Goal: Task Accomplishment & Management: Complete application form

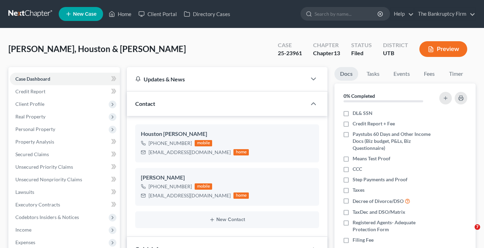
select select "3"
click at [130, 15] on link "Home" at bounding box center [120, 14] width 30 height 13
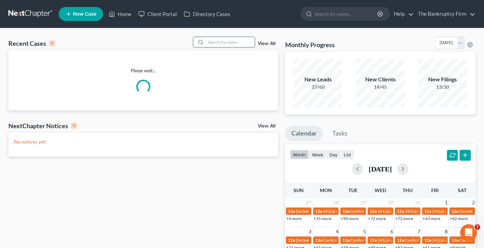
click at [226, 40] on input "search" at bounding box center [230, 42] width 49 height 10
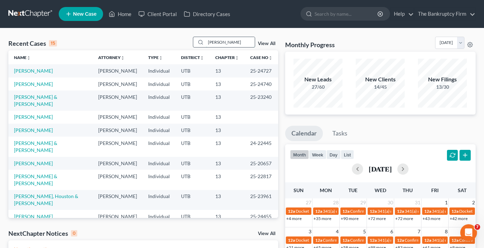
type input "griffith"
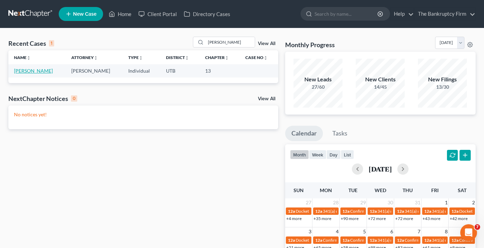
click at [28, 71] on link "[PERSON_NAME]" at bounding box center [33, 71] width 39 height 6
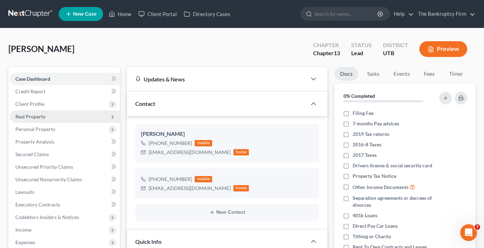
scroll to position [55, 0]
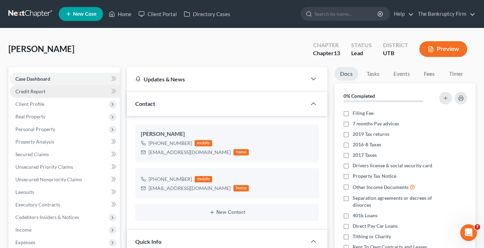
click at [22, 87] on link "Credit Report" at bounding box center [65, 91] width 110 height 13
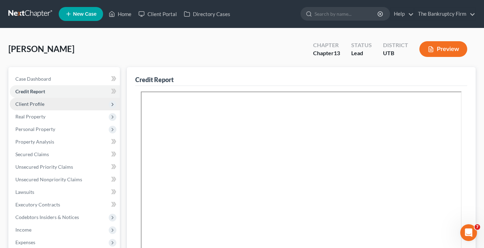
click at [30, 105] on span "Client Profile" at bounding box center [29, 104] width 29 height 6
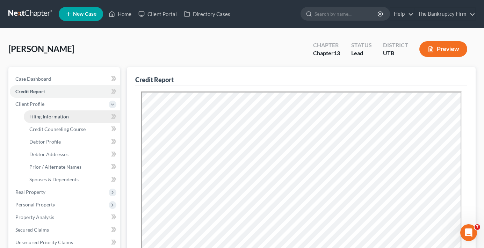
click at [45, 119] on span "Filing Information" at bounding box center [49, 117] width 40 height 6
select select "1"
select select "0"
select select "3"
select select "46"
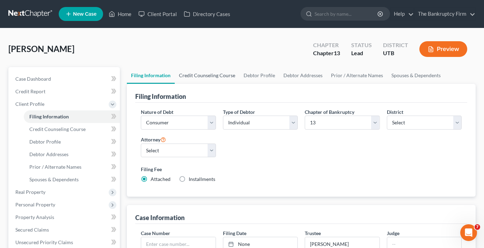
click at [210, 80] on link "Credit Counseling Course" at bounding box center [207, 75] width 65 height 17
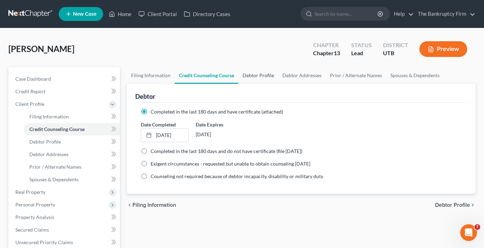
click at [259, 76] on link "Debtor Profile" at bounding box center [259, 75] width 40 height 17
select select "1"
select select "5"
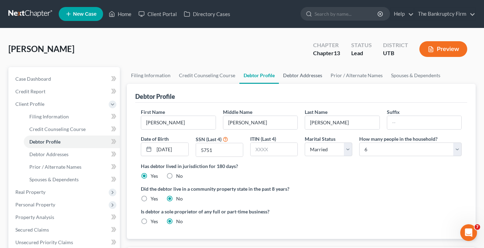
click at [293, 75] on link "Debtor Addresses" at bounding box center [303, 75] width 48 height 17
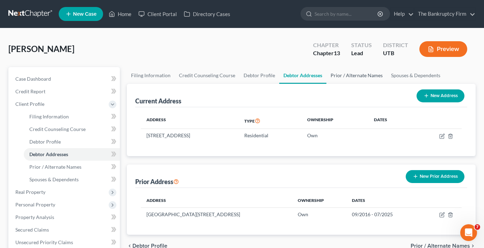
click at [348, 79] on link "Prior / Alternate Names" at bounding box center [357, 75] width 61 height 17
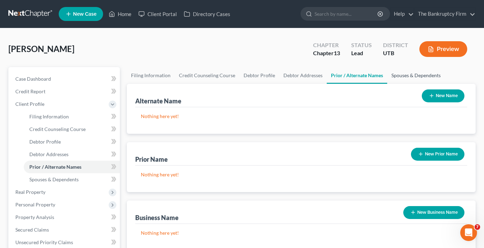
click at [420, 73] on link "Spouses & Dependents" at bounding box center [417, 75] width 58 height 17
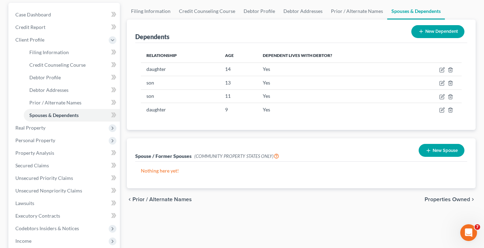
scroll to position [70, 0]
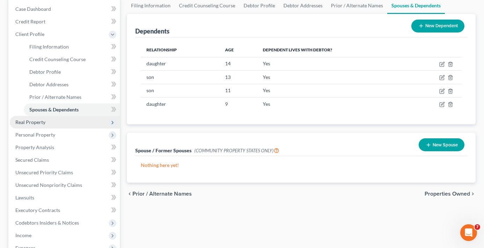
click at [30, 122] on span "Real Property" at bounding box center [30, 122] width 30 height 6
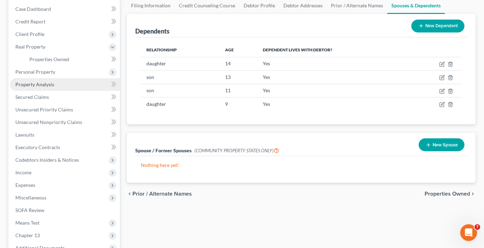
click at [40, 84] on span "Property Analysis" at bounding box center [34, 84] width 39 height 6
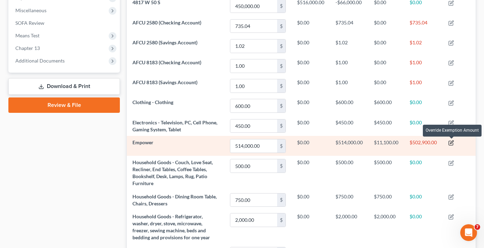
click at [452, 144] on icon "button" at bounding box center [452, 142] width 3 height 3
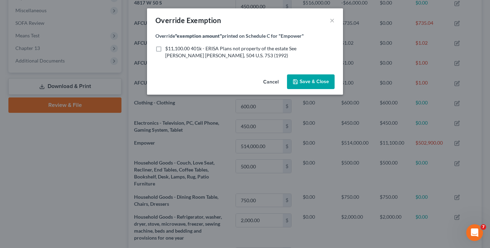
click at [165, 50] on label "$11,100.00 401k - ERISA Plans not property of the estate See Patterson v. Shuma…" at bounding box center [249, 52] width 169 height 14
click at [168, 50] on input "$11,100.00 401k - ERISA Plans not property of the estate See Patterson v. Shuma…" at bounding box center [170, 47] width 5 height 5
checkbox input "true"
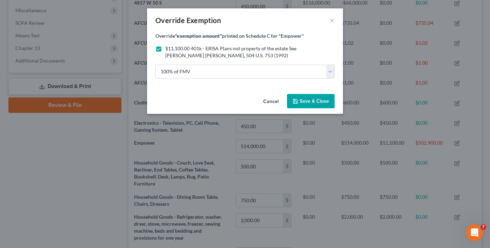
click at [318, 100] on span "Save & Close" at bounding box center [313, 101] width 29 height 6
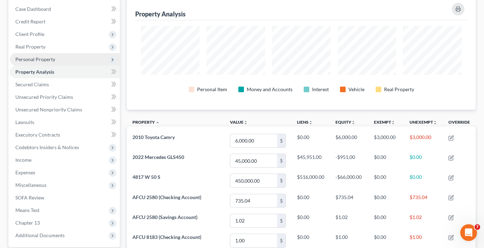
click at [40, 60] on span "Personal Property" at bounding box center [35, 59] width 40 height 6
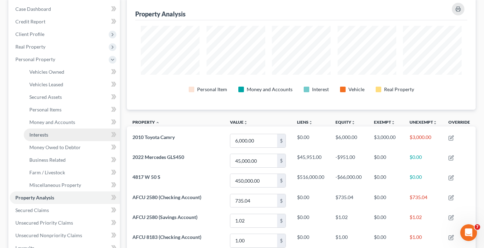
click at [41, 132] on span "Interests" at bounding box center [38, 135] width 19 height 6
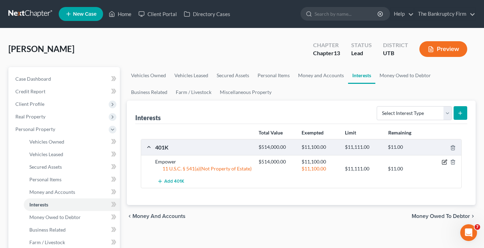
click at [445, 161] on icon "button" at bounding box center [445, 161] width 3 height 3
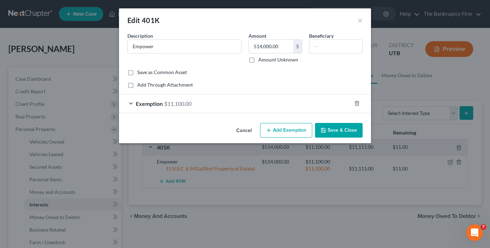
click at [235, 98] on div "Exemption $11,100.00" at bounding box center [235, 103] width 232 height 19
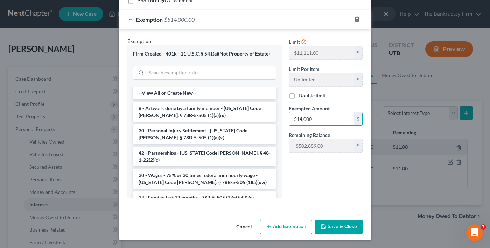
type input "514,000"
click at [336, 230] on button "Save & Close" at bounding box center [339, 227] width 48 height 15
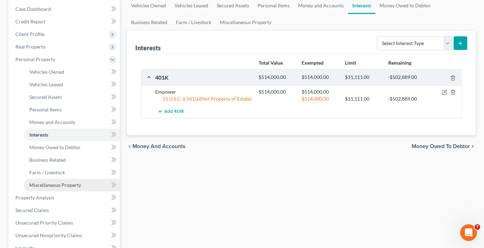
click at [48, 185] on span "Miscellaneous Property" at bounding box center [55, 185] width 52 height 6
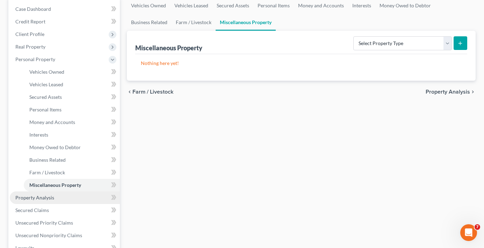
click at [50, 203] on link "Property Analysis" at bounding box center [65, 198] width 110 height 13
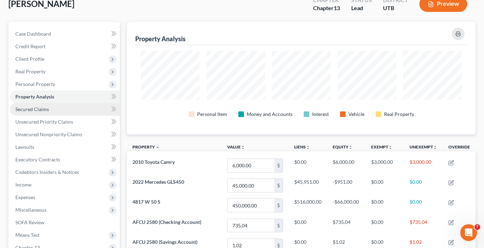
click at [42, 108] on span "Secured Claims" at bounding box center [32, 109] width 34 height 6
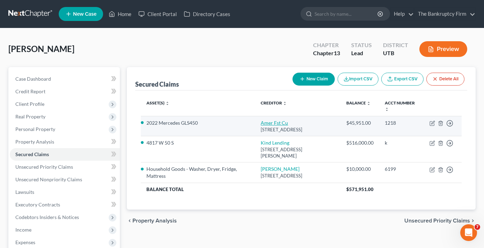
click at [261, 124] on link "Amer Fst Cu" at bounding box center [274, 123] width 27 height 6
select select "46"
select select "0"
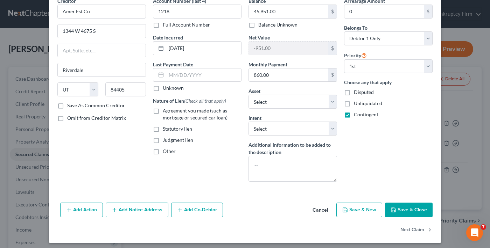
click at [137, 208] on button "Add Notice Address" at bounding box center [137, 210] width 63 height 15
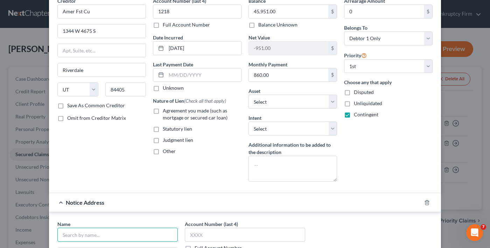
click at [89, 231] on input "text" at bounding box center [117, 235] width 120 height 14
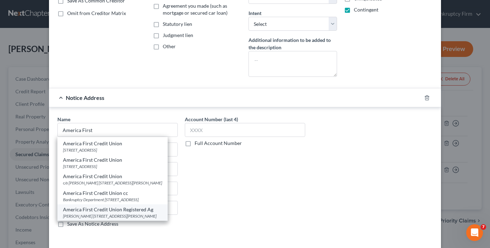
click at [118, 212] on div "America First Credit Union Registered Ag" at bounding box center [112, 209] width 99 height 7
type input "America First Credit Union Registered Ag"
type input "SHAREE DICKEY"
type input "4774 S 1300 W"
type input "Ogden"
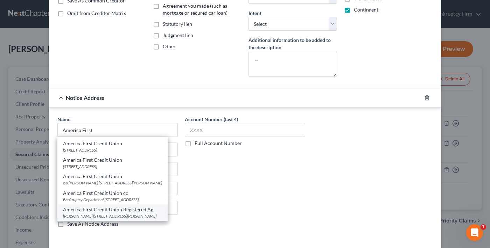
select select "46"
type input "84405-0000"
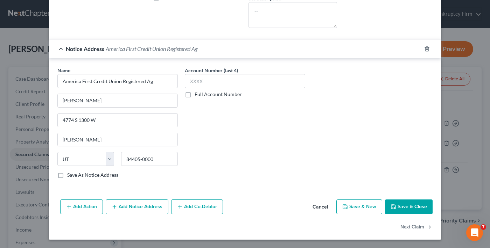
click at [400, 209] on button "Save & Close" at bounding box center [409, 207] width 48 height 15
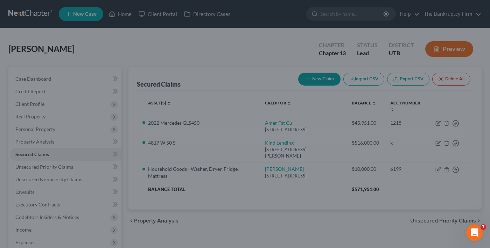
select select "14"
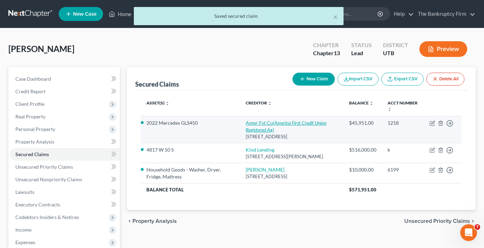
click at [257, 124] on link "Amer Fst Cu (America First Credit Union Registered Ag)" at bounding box center [286, 126] width 81 height 13
select select "46"
select select "14"
select select "0"
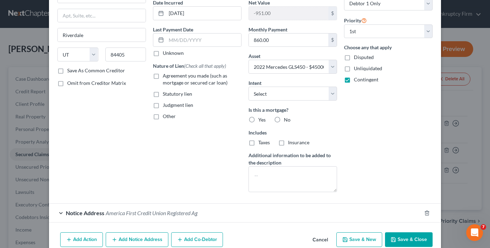
drag, startPoint x: 274, startPoint y: 118, endPoint x: 187, endPoint y: 93, distance: 90.1
click at [284, 118] on label "No" at bounding box center [287, 119] width 7 height 7
click at [286, 118] on input "No" at bounding box center [288, 118] width 5 height 5
radio input "true"
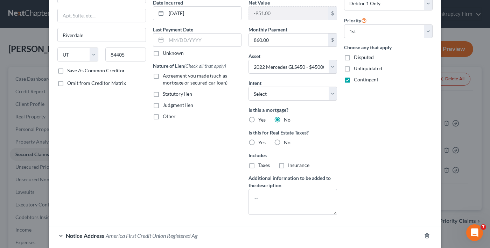
click at [163, 76] on label "Agreement you made (such as mortgage or secured car loan)" at bounding box center [202, 79] width 79 height 14
click at [165, 76] on input "Agreement you made (such as mortgage or secured car loan)" at bounding box center [167, 74] width 5 height 5
checkbox input "true"
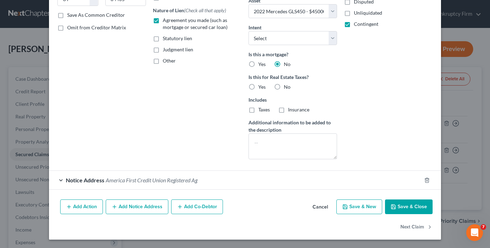
click at [396, 205] on button "Save & Close" at bounding box center [409, 207] width 48 height 15
select select
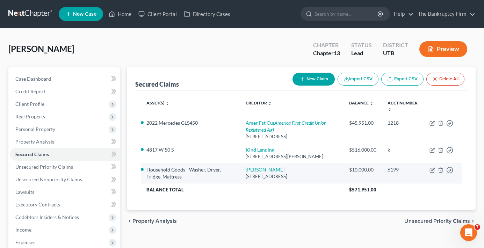
click at [254, 173] on link "R C Willey" at bounding box center [265, 170] width 39 height 6
select select "46"
select select "2"
select select "0"
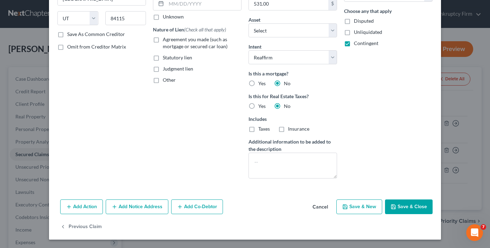
click at [128, 209] on button "Add Notice Address" at bounding box center [137, 207] width 63 height 15
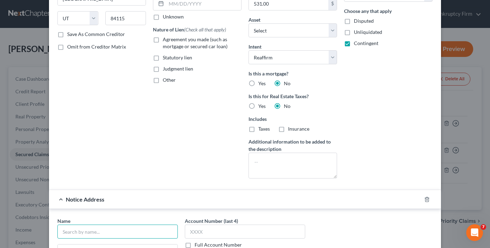
click at [81, 228] on input "text" at bounding box center [117, 232] width 120 height 14
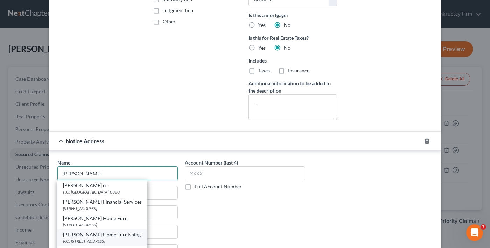
scroll to position [211, 0]
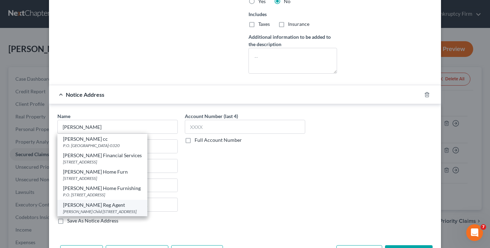
click at [107, 211] on div "Curtis Child 2301 S 300 W, Salt Lake City, UT 84115-0000" at bounding box center [102, 212] width 79 height 6
type input "RC Willey Reg Agent"
type input "Curtis Child"
type input "2301 S 300 W"
type input "Salt Lake City"
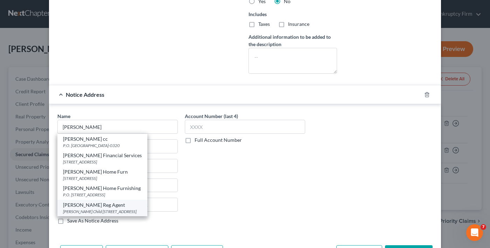
select select "46"
type input "84115-0000"
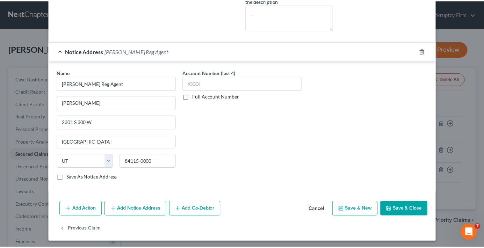
scroll to position [257, 0]
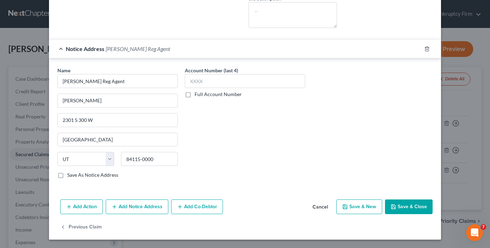
click at [414, 204] on button "Save & Close" at bounding box center [409, 207] width 48 height 15
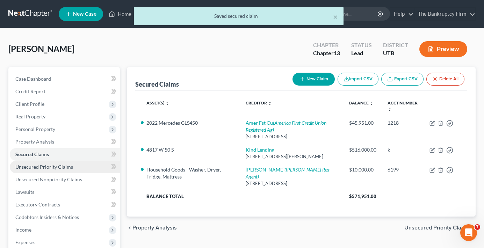
click at [34, 165] on span "Unsecured Priority Claims" at bounding box center [44, 167] width 58 height 6
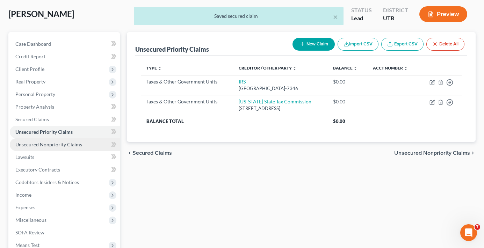
click at [45, 145] on span "Unsecured Nonpriority Claims" at bounding box center [48, 145] width 67 height 6
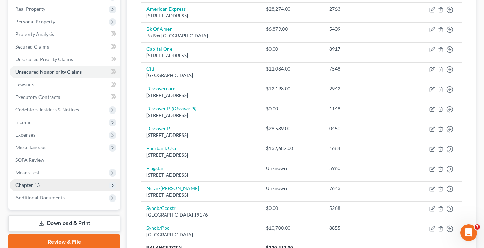
scroll to position [105, 0]
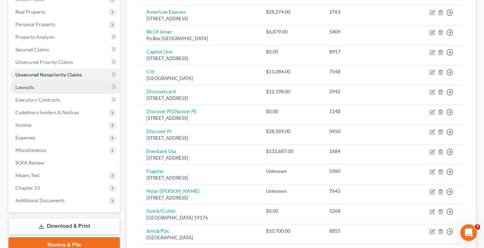
click at [30, 88] on span "Lawsuits" at bounding box center [24, 87] width 19 height 6
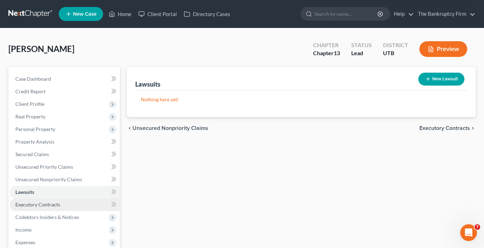
click at [38, 208] on link "Executory Contracts" at bounding box center [65, 205] width 110 height 13
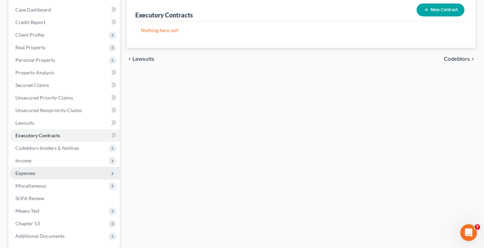
scroll to position [70, 0]
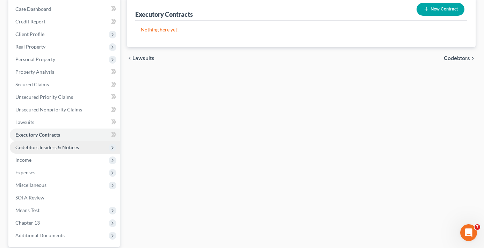
click at [42, 144] on span "Codebtors Insiders & Notices" at bounding box center [65, 147] width 110 height 13
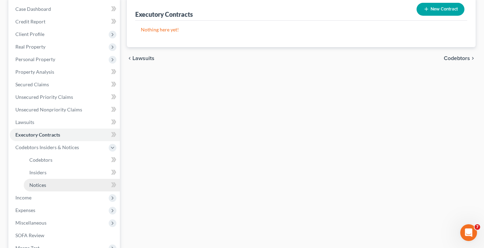
click at [45, 179] on link "Notices" at bounding box center [72, 185] width 96 height 13
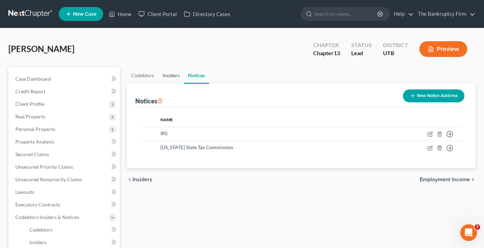
click at [170, 73] on link "Insiders" at bounding box center [171, 75] width 26 height 17
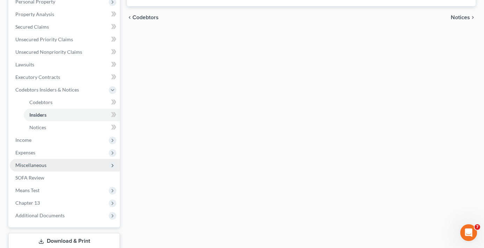
scroll to position [140, 0]
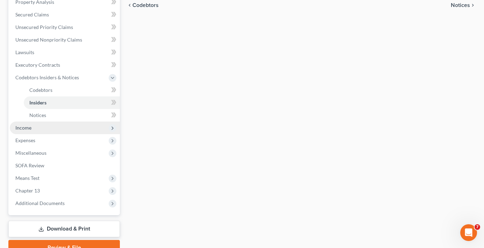
click at [31, 130] on span "Income" at bounding box center [65, 128] width 110 height 13
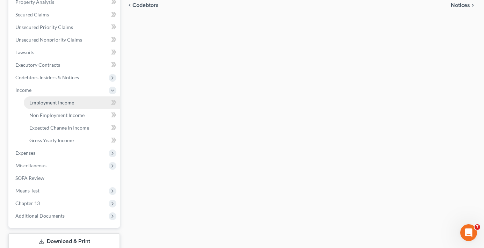
click at [61, 102] on span "Employment Income" at bounding box center [51, 103] width 45 height 6
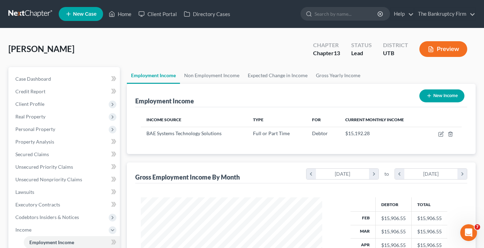
scroll to position [126, 195]
click at [209, 78] on link "Non Employment Income" at bounding box center [212, 75] width 64 height 17
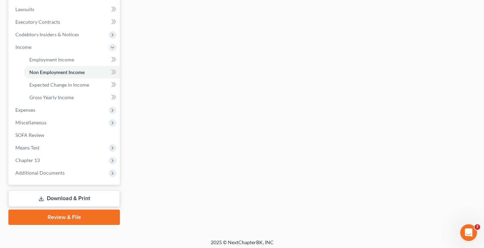
scroll to position [186, 0]
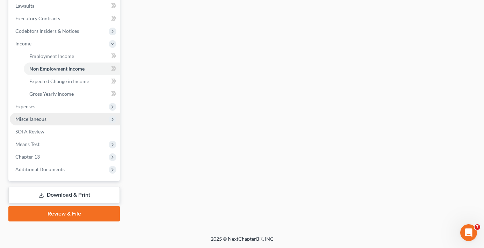
click at [27, 122] on span "Miscellaneous" at bounding box center [65, 119] width 110 height 13
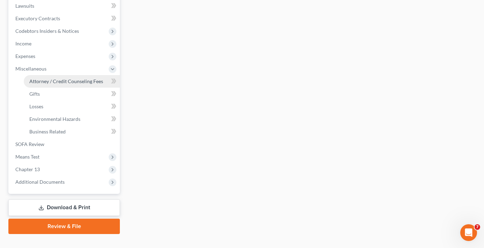
click at [43, 83] on span "Attorney / Credit Counseling Fees" at bounding box center [66, 81] width 74 height 6
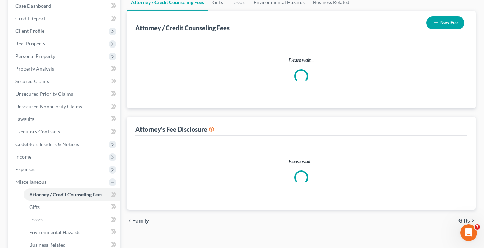
scroll to position [7, 0]
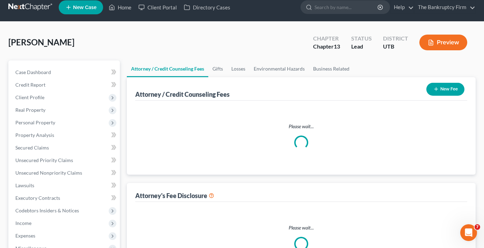
select select "0"
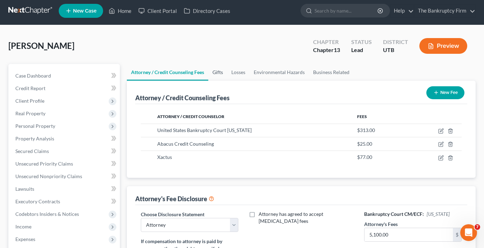
scroll to position [0, 0]
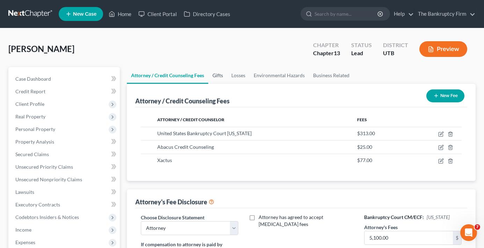
click at [223, 75] on link "Gifts" at bounding box center [217, 75] width 19 height 17
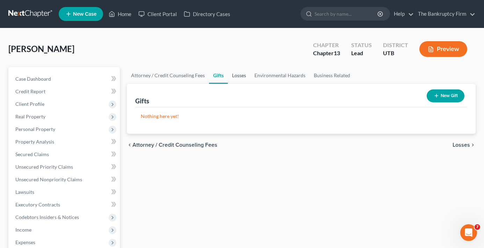
click at [239, 75] on link "Losses" at bounding box center [239, 75] width 22 height 17
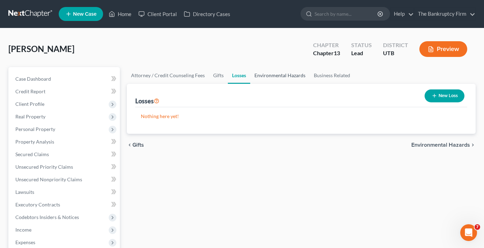
click at [275, 76] on link "Environmental Hazards" at bounding box center [279, 75] width 59 height 17
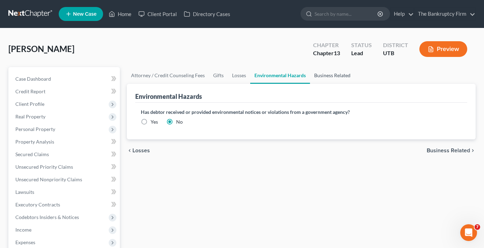
click at [335, 75] on link "Business Related" at bounding box center [332, 75] width 45 height 17
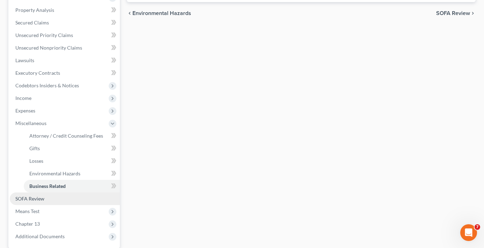
scroll to position [175, 0]
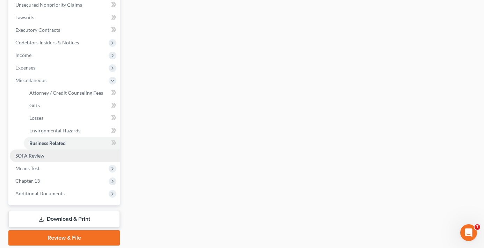
click at [30, 157] on span "SOFA Review" at bounding box center [29, 156] width 29 height 6
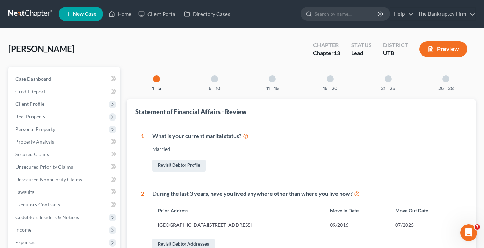
click at [215, 79] on div at bounding box center [214, 79] width 7 height 7
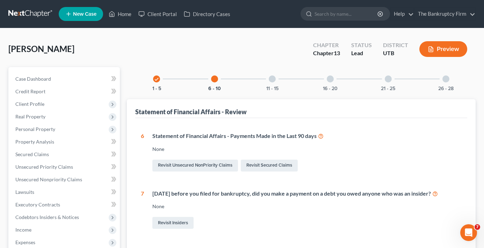
click at [273, 79] on div at bounding box center [272, 79] width 7 height 7
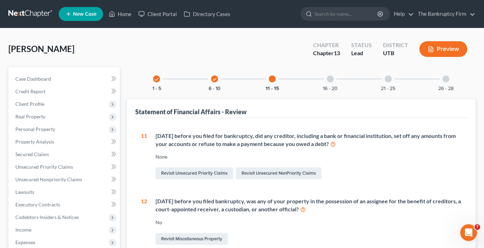
click at [329, 80] on div at bounding box center [330, 79] width 7 height 7
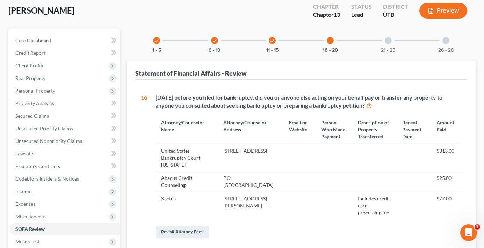
click at [389, 38] on div at bounding box center [388, 40] width 7 height 7
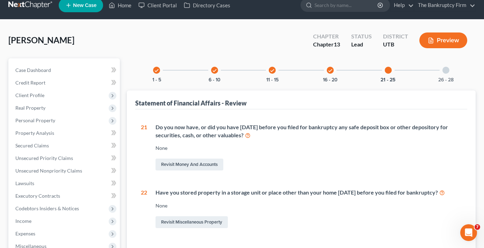
scroll to position [4, 0]
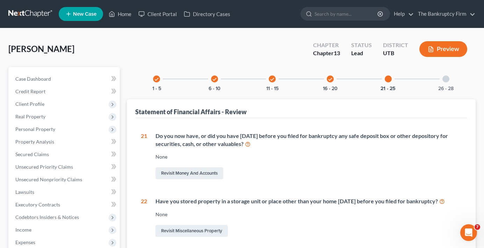
click at [442, 80] on div "26 - 28" at bounding box center [446, 79] width 24 height 24
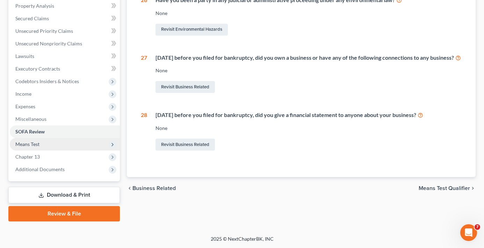
click at [34, 145] on span "Means Test" at bounding box center [27, 144] width 24 height 6
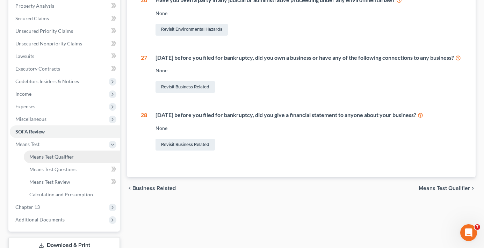
click at [63, 154] on span "Means Test Qualifier" at bounding box center [51, 157] width 44 height 6
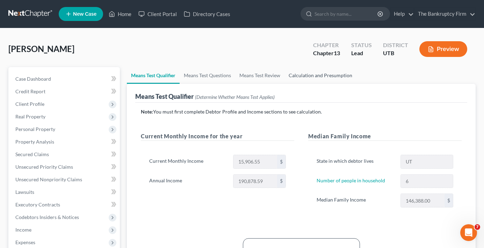
click at [311, 74] on link "Calculation and Presumption" at bounding box center [321, 75] width 72 height 17
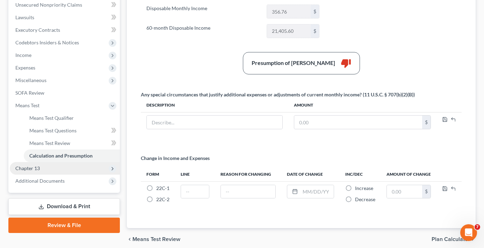
click at [19, 167] on span "Chapter 13" at bounding box center [27, 168] width 24 height 6
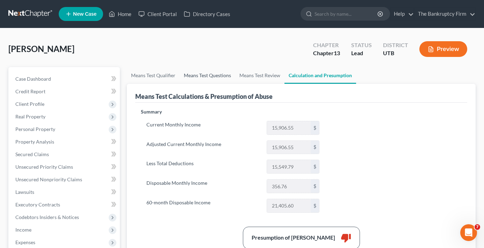
click at [208, 77] on link "Means Test Questions" at bounding box center [208, 75] width 56 height 17
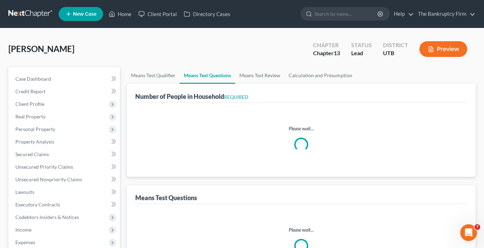
select select "0"
select select "60"
select select "1"
select select "60"
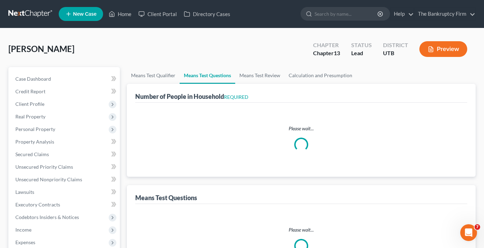
select select "6"
select select "2"
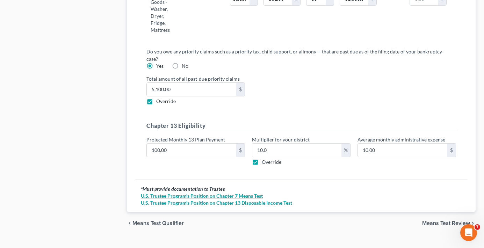
scroll to position [834, 0]
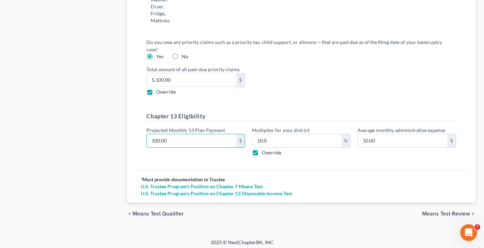
type input "9"
type input "0.90"
type input "90"
type input "9.00"
type input "900"
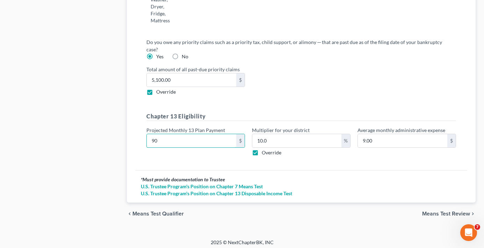
type input "90.00"
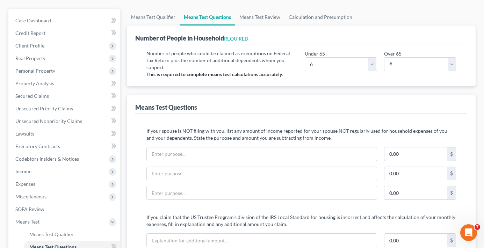
scroll to position [0, 0]
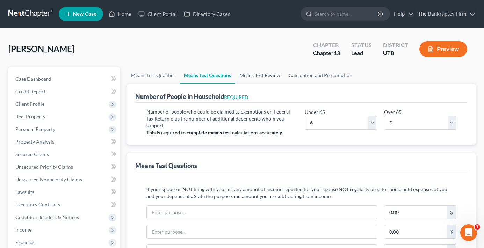
type input "900"
click at [264, 79] on link "Means Test Review" at bounding box center [259, 75] width 49 height 17
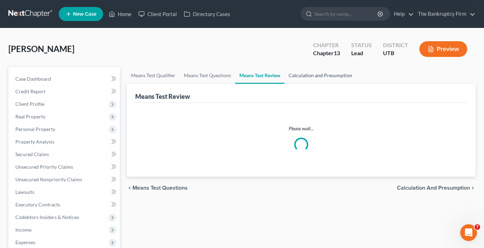
click at [317, 71] on link "Calculation and Presumption" at bounding box center [321, 75] width 72 height 17
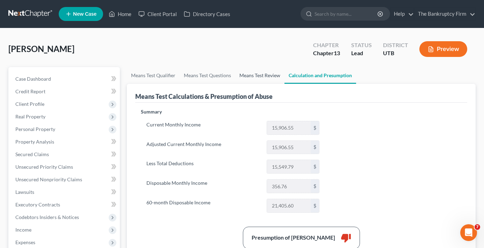
click at [257, 76] on link "Means Test Review" at bounding box center [259, 75] width 49 height 17
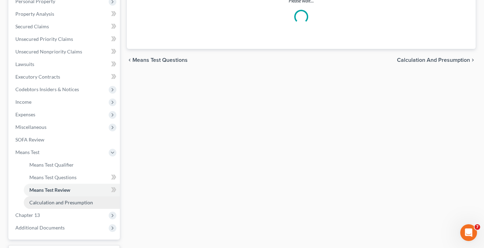
scroll to position [140, 0]
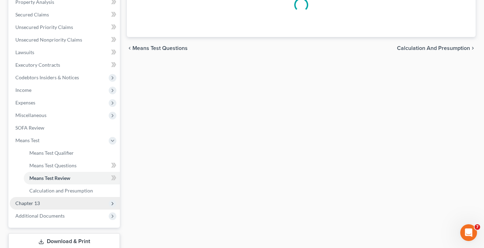
click at [34, 199] on span "Chapter 13" at bounding box center [65, 203] width 110 height 13
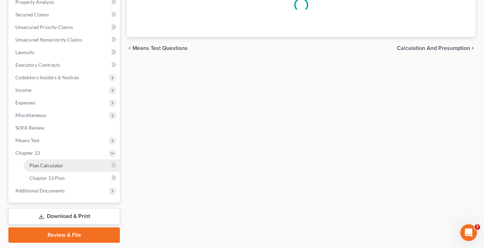
click at [56, 163] on span "Plan Calculator" at bounding box center [46, 166] width 34 height 6
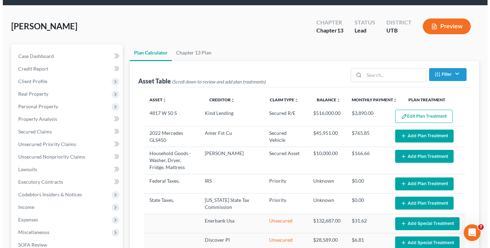
scroll to position [35, 0]
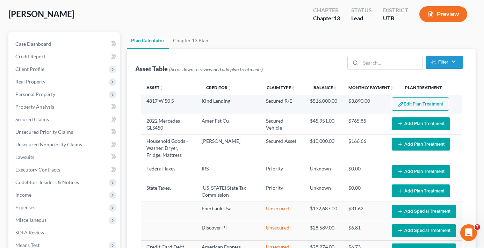
click at [419, 105] on button "Edit Plan Treatment" at bounding box center [420, 104] width 57 height 13
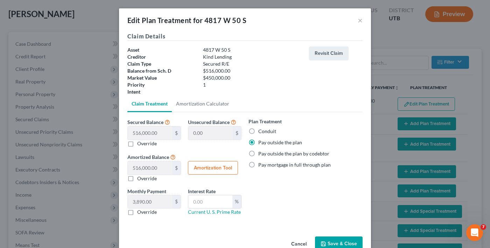
click at [336, 240] on button "Save & Close" at bounding box center [339, 244] width 48 height 15
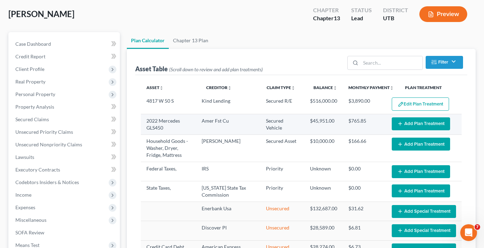
click at [407, 121] on button "Add Plan Treatment" at bounding box center [421, 124] width 58 height 13
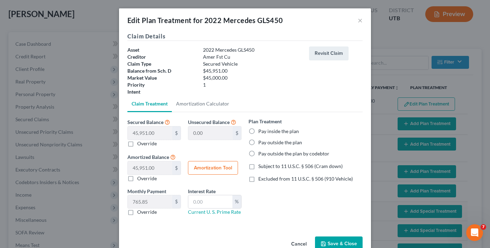
select select "59"
click at [258, 130] on label "Pay inside the plan" at bounding box center [278, 131] width 41 height 7
click at [261, 130] on input "Pay inside the plan" at bounding box center [263, 130] width 5 height 5
radio input "true"
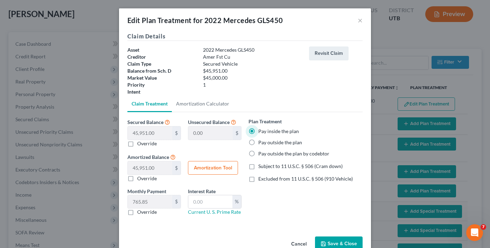
click at [258, 181] on label "Excluded from 11 U.S.C. § 506 (910 Vehicle)" at bounding box center [305, 179] width 94 height 7
click at [261, 180] on input "Excluded from 11 U.S.C. § 506 (910 Vehicle)" at bounding box center [263, 178] width 5 height 5
checkbox input "true"
click at [195, 165] on button "Amortization Tool" at bounding box center [213, 168] width 50 height 14
type input "45,951.00"
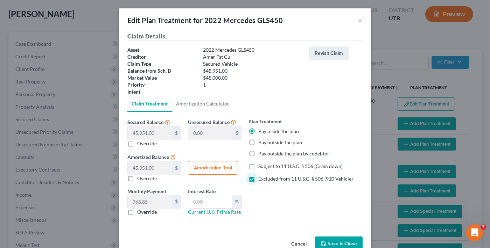
type input "60"
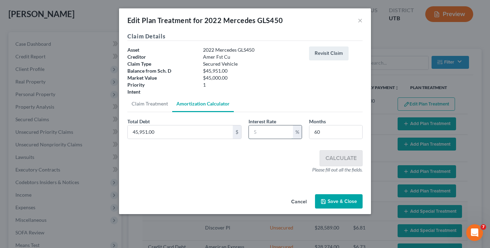
click at [259, 130] on input "text" at bounding box center [271, 132] width 44 height 13
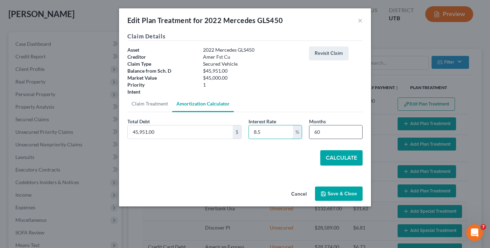
type input "8.5"
drag, startPoint x: 343, startPoint y: 127, endPoint x: 274, endPoint y: 137, distance: 69.5
click at [274, 137] on div "Total Debt 45,951.00 $ Interest Rate 8.5 % Months 60" at bounding box center [245, 131] width 242 height 27
type input "54"
click at [346, 159] on button "Calculate" at bounding box center [341, 157] width 42 height 15
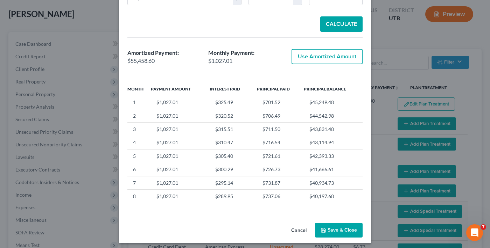
scroll to position [137, 0]
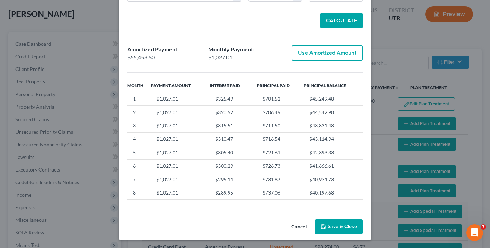
click at [294, 227] on button "Cancel" at bounding box center [298, 227] width 27 height 14
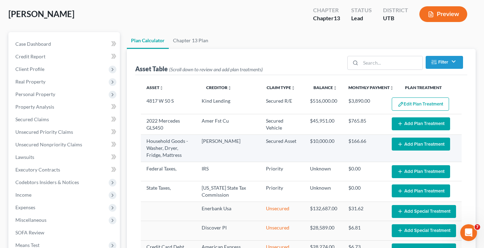
click at [401, 143] on button "Add Plan Treatment" at bounding box center [421, 144] width 58 height 13
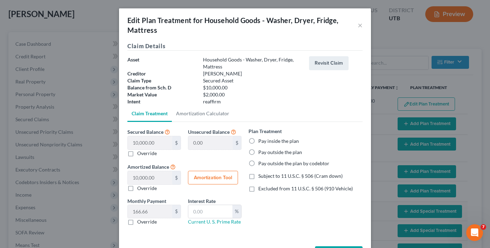
click at [258, 140] on label "Pay inside the plan" at bounding box center [278, 141] width 41 height 7
click at [261, 140] on input "Pay inside the plan" at bounding box center [263, 140] width 5 height 5
radio input "true"
click at [258, 189] on label "Excluded from 11 U.S.C. § 506 (910 Vehicle)" at bounding box center [305, 188] width 94 height 7
click at [261, 189] on input "Excluded from 11 U.S.C. § 506 (910 Vehicle)" at bounding box center [263, 187] width 5 height 5
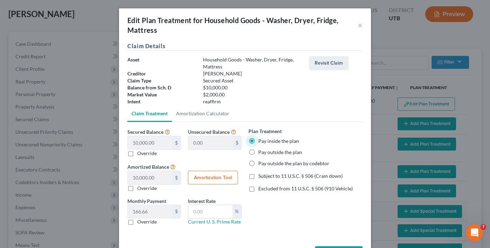
checkbox input "true"
click at [202, 179] on button "Amortization Tool" at bounding box center [213, 178] width 50 height 14
type input "10,000.00"
type input "60"
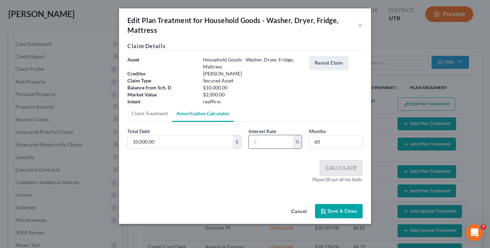
click at [260, 142] on input "text" at bounding box center [271, 141] width 44 height 13
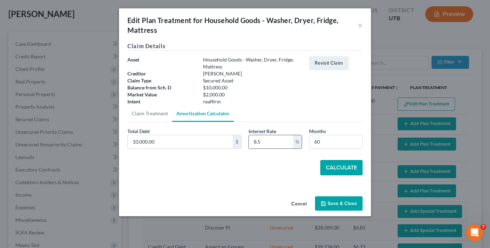
type input "8.5"
type input "54"
click at [328, 164] on button "Calculate" at bounding box center [341, 167] width 42 height 15
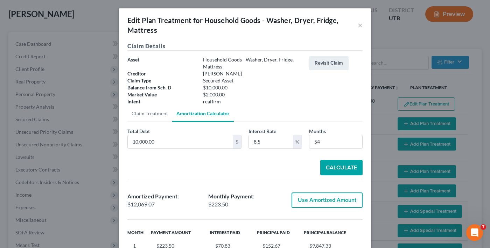
drag, startPoint x: 302, startPoint y: 203, endPoint x: 296, endPoint y: 204, distance: 5.4
click at [302, 203] on button "Use Amortized Amount" at bounding box center [326, 200] width 71 height 15
type input "12,069.07"
checkbox input "true"
type input "201.15"
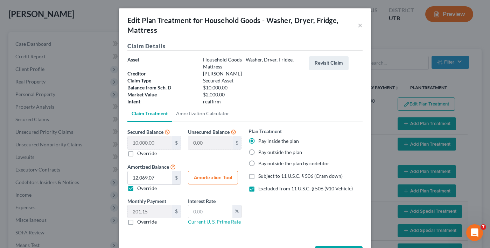
click at [137, 222] on label "Override" at bounding box center [147, 222] width 20 height 7
click at [140, 222] on input "Override" at bounding box center [142, 221] width 5 height 5
checkbox input "true"
click at [143, 214] on input "text" at bounding box center [150, 211] width 44 height 13
type input "225"
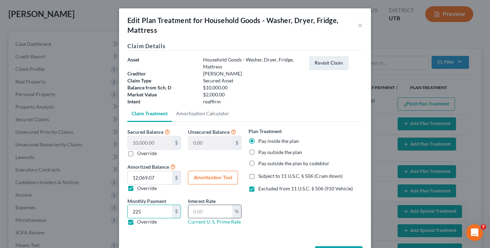
click at [205, 211] on input "text" at bounding box center [210, 211] width 44 height 13
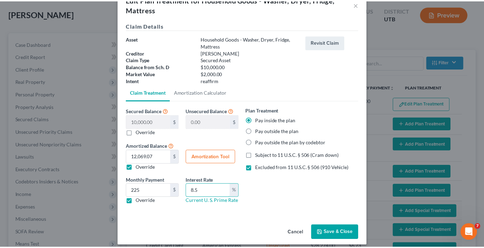
scroll to position [27, 0]
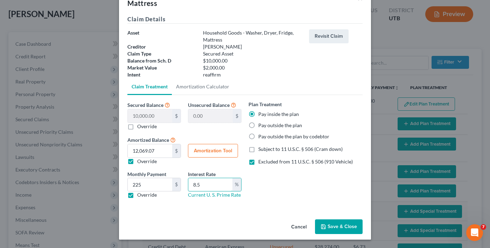
type input "8.5"
click at [333, 227] on button "Save & Close" at bounding box center [339, 227] width 48 height 15
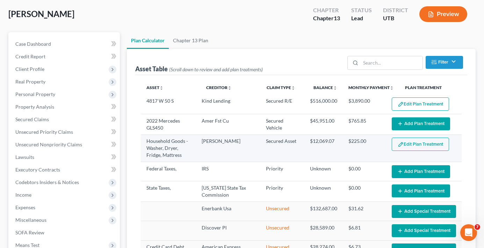
select select "59"
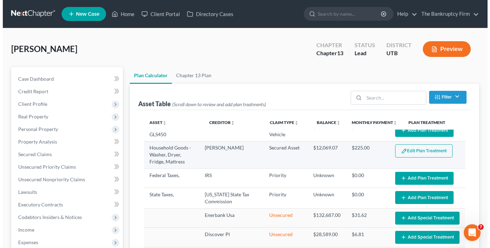
scroll to position [0, 0]
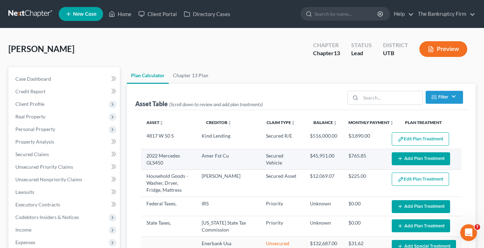
click at [406, 160] on button "Add Plan Treatment" at bounding box center [421, 158] width 58 height 13
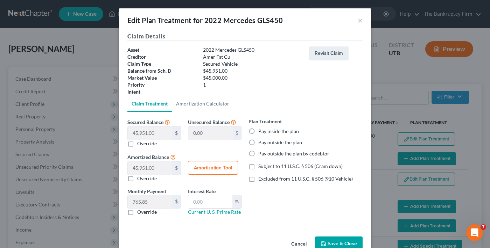
click at [258, 143] on label "Pay outside the plan" at bounding box center [280, 142] width 44 height 7
click at [261, 143] on input "Pay outside the plan" at bounding box center [263, 141] width 5 height 5
radio input "true"
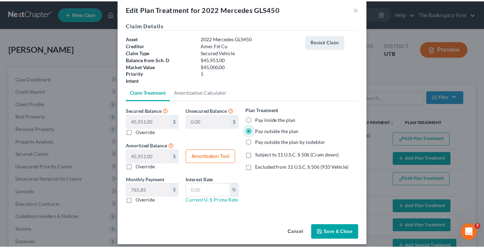
scroll to position [17, 0]
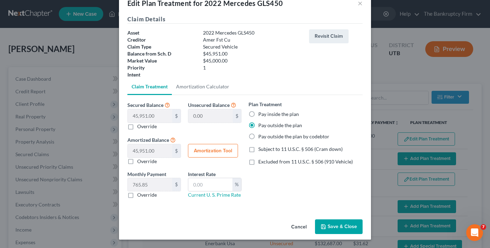
click at [324, 223] on button "Save & Close" at bounding box center [339, 227] width 48 height 15
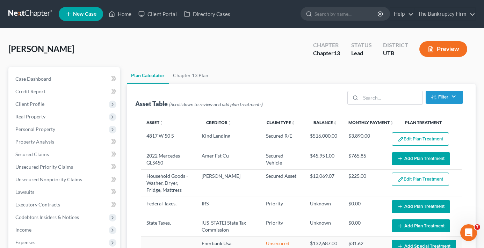
select select "59"
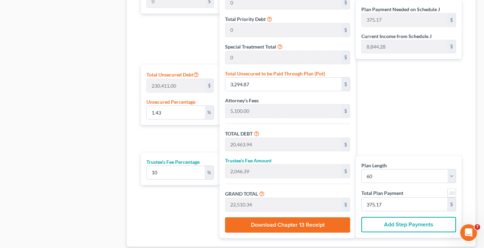
scroll to position [385, 0]
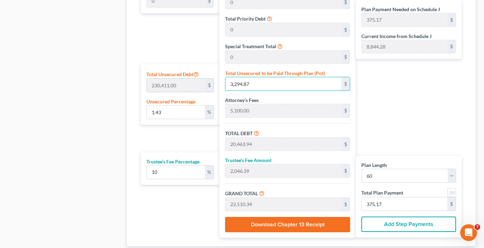
type input "0.0008680141139094922"
type input "2"
type input "17,171.07"
type input "1,717.10"
type input "18,888.17"
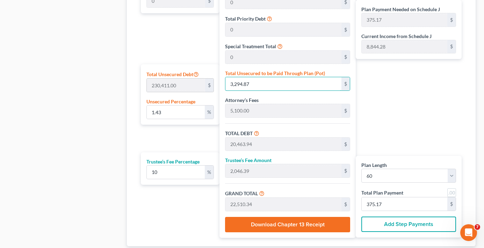
type input "314.80"
type input "0.009548155253004413"
type input "22"
type input "17,191.07"
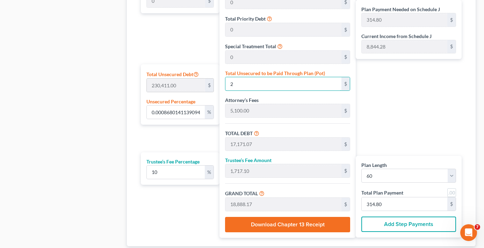
type input "1,719.10"
type input "18,910.17"
type input "315.16"
type input "0.09548155253004414"
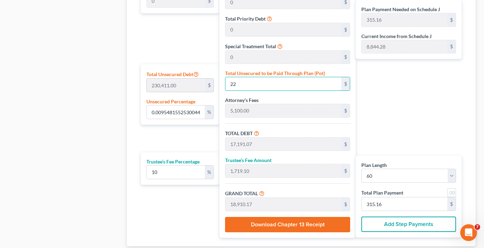
type input "220"
type input "17,389.07"
type input "1,738.90"
type input "19,127.97"
type input "318.79"
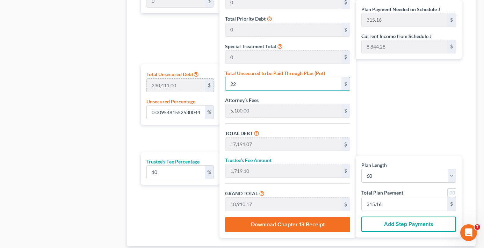
type input "318.79"
type input "0.9548155253004413"
type input "2200"
type input "19,369.07"
type input "1,936.90"
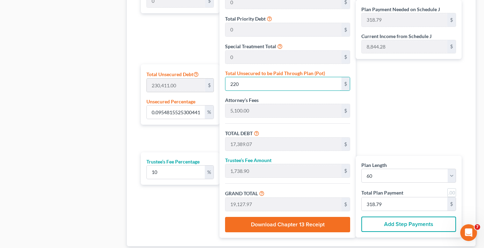
type input "21,305.97"
type input "355.09"
type input "2,200"
type input "9.548155253004415"
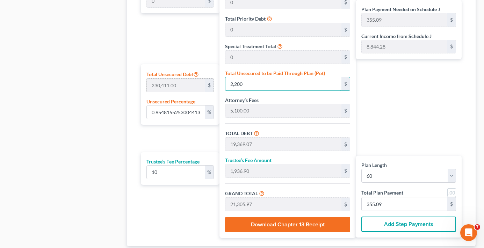
type input "2,2000"
type input "39,169.07"
type input "3,916.90"
type input "43,085.97"
type input "718.09"
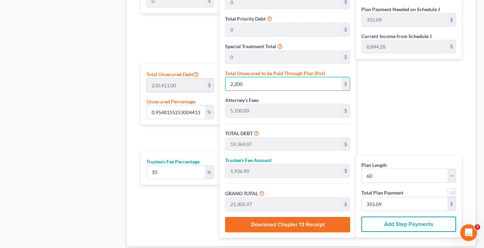
type input "718.09"
type input "22,000"
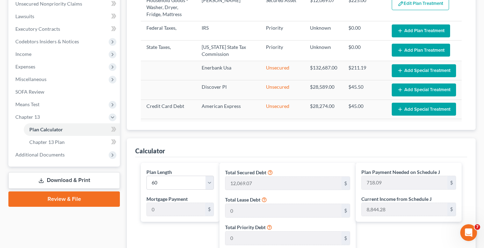
scroll to position [175, 0]
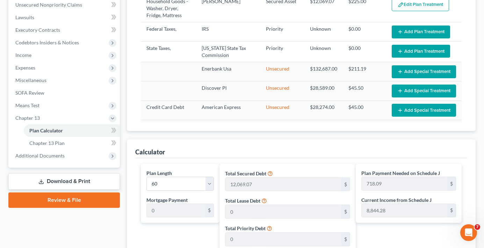
click at [123, 116] on div "Plan Calculator Chapter 13 Plan Asset Table (Scroll down to review and add plan…" at bounding box center [301, 185] width 356 height 587
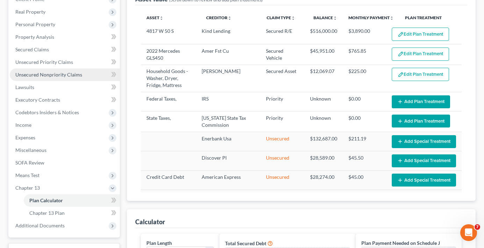
click at [50, 77] on span "Unsecured Nonpriority Claims" at bounding box center [48, 75] width 67 height 6
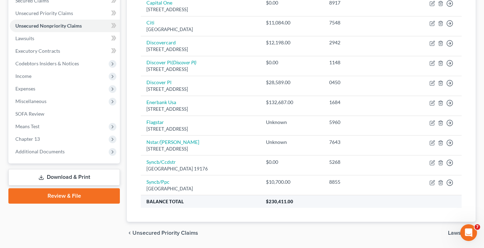
scroll to position [142, 0]
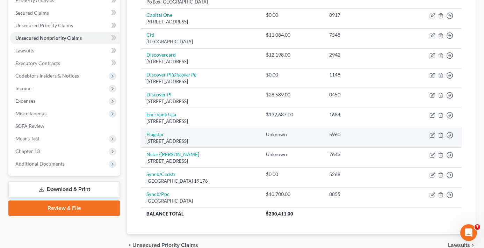
click at [147, 129] on td "Flagstar 8950 Cypress Waters, Coppell, TX 75019" at bounding box center [201, 138] width 120 height 20
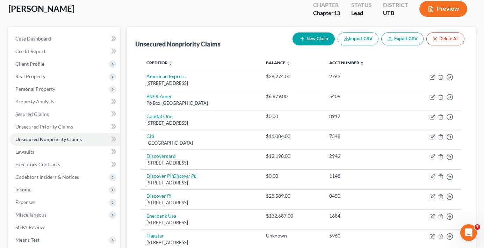
scroll to position [37, 0]
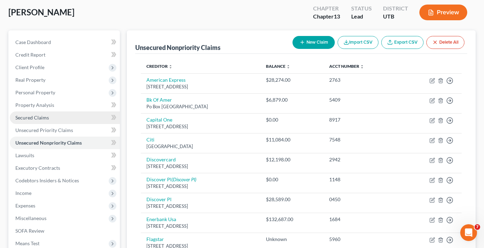
click at [33, 115] on span "Secured Claims" at bounding box center [32, 118] width 34 height 6
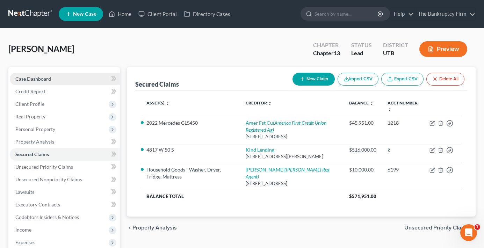
click at [50, 79] on span "Case Dashboard" at bounding box center [33, 79] width 36 height 6
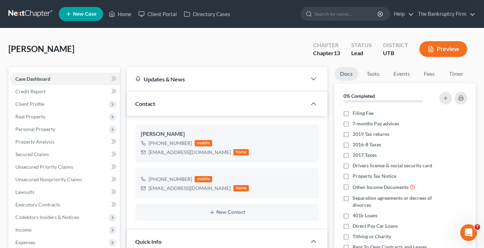
scroll to position [55, 0]
drag, startPoint x: 38, startPoint y: 48, endPoint x: 2, endPoint y: 54, distance: 36.2
click at [11, 50] on span "[PERSON_NAME]" at bounding box center [41, 49] width 66 height 10
copy span "Griffiths"
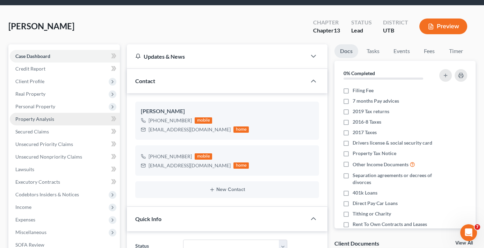
scroll to position [35, 0]
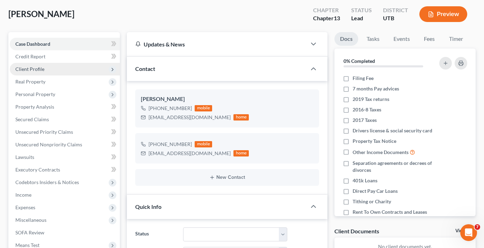
click at [34, 66] on span "Client Profile" at bounding box center [29, 69] width 29 height 6
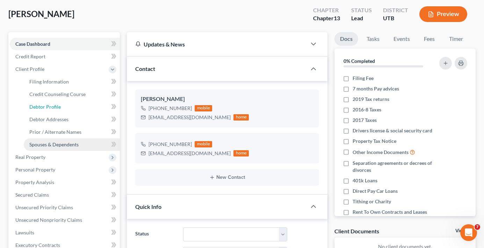
click at [48, 108] on span "Debtor Profile" at bounding box center [44, 107] width 31 height 6
select select "1"
select select "5"
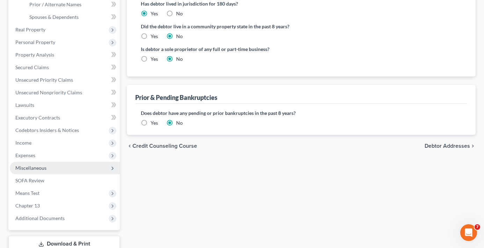
scroll to position [175, 0]
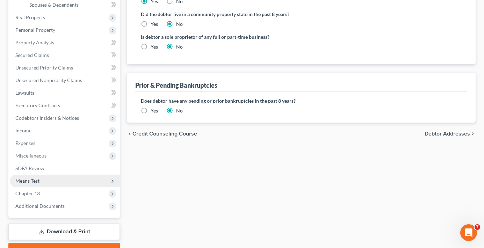
click at [37, 183] on span "Means Test" at bounding box center [27, 181] width 24 height 6
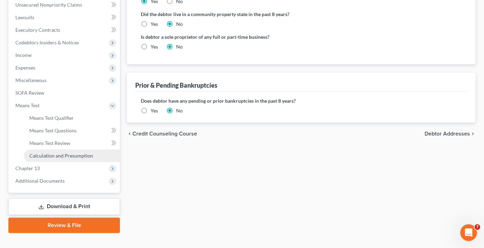
click at [60, 158] on span "Calculation and Presumption" at bounding box center [61, 156] width 64 height 6
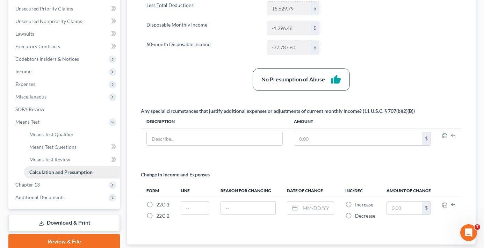
scroll to position [175, 0]
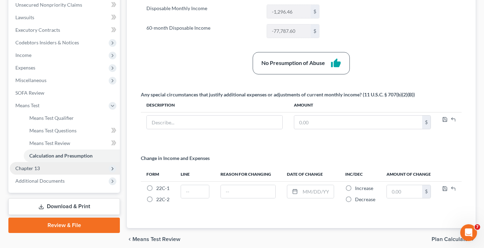
click at [47, 167] on span "Chapter 13" at bounding box center [65, 168] width 110 height 13
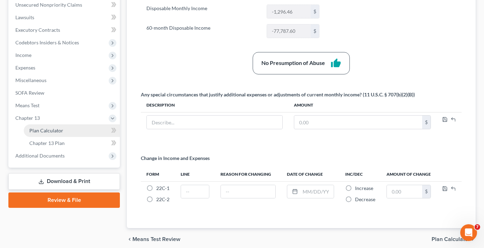
click at [59, 132] on span "Plan Calculator" at bounding box center [46, 131] width 34 height 6
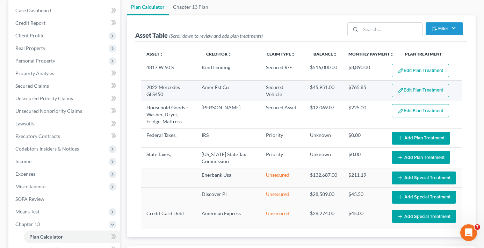
select select "59"
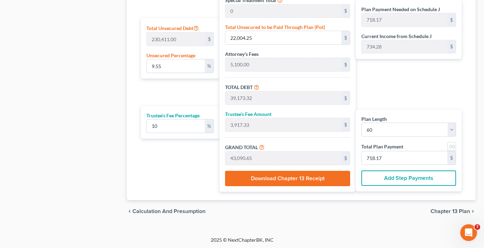
scroll to position [432, 0]
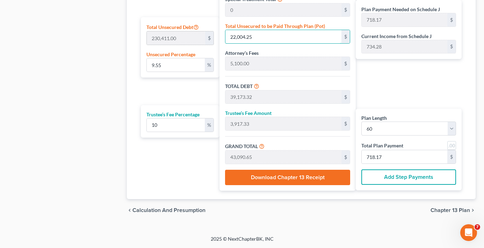
type input "0"
type input "17,169.07"
type input "1,716.90"
type input "18,885.97"
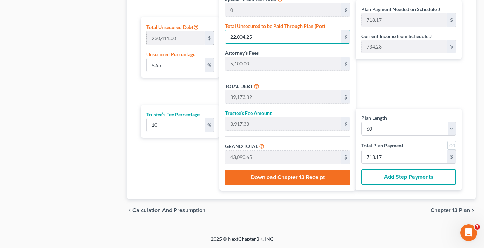
type input "314.76"
type input "0"
click at [395, 81] on div "Plan Payment Needed on Schedule J 314.76 $ Current Income from Schedule J 734.2…" at bounding box center [410, 49] width 109 height 284
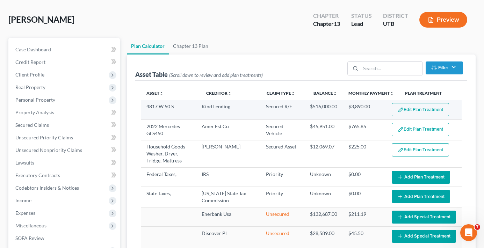
scroll to position [12, 0]
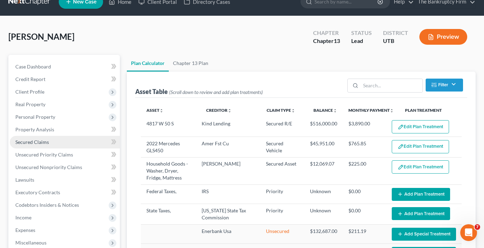
click at [29, 140] on span "Secured Claims" at bounding box center [32, 142] width 34 height 6
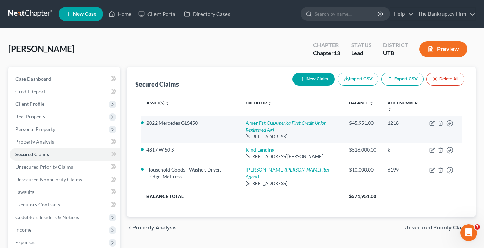
click at [268, 123] on link "Amer Fst Cu (America First Credit Union Registered Ag)" at bounding box center [286, 126] width 81 height 13
select select "46"
select select "0"
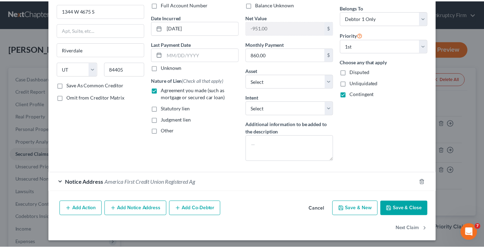
scroll to position [57, 0]
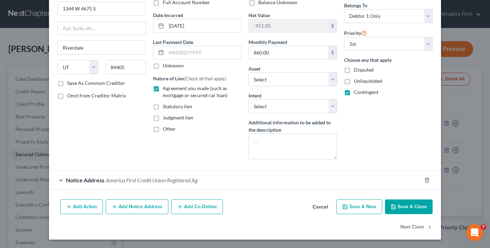
click at [320, 207] on button "Cancel" at bounding box center [320, 207] width 27 height 14
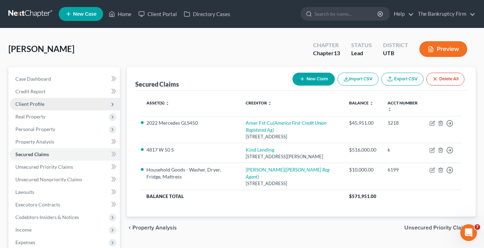
click at [38, 106] on span "Client Profile" at bounding box center [29, 104] width 29 height 6
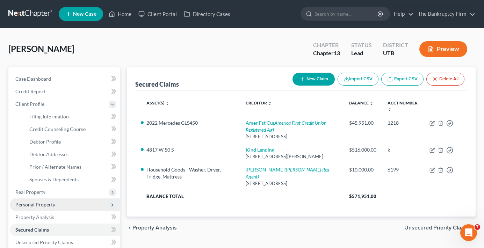
drag, startPoint x: 45, startPoint y: 204, endPoint x: 50, endPoint y: 210, distance: 7.9
click at [45, 204] on span "Personal Property" at bounding box center [35, 205] width 40 height 6
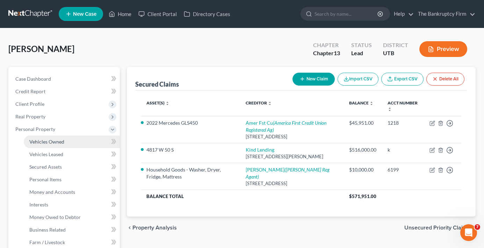
click at [53, 143] on span "Vehicles Owned" at bounding box center [46, 142] width 35 height 6
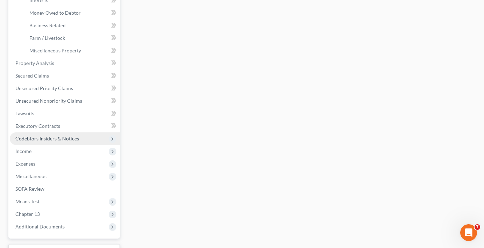
scroll to position [210, 0]
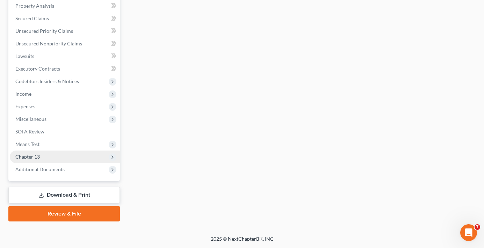
click at [41, 153] on span "Chapter 13" at bounding box center [65, 157] width 110 height 13
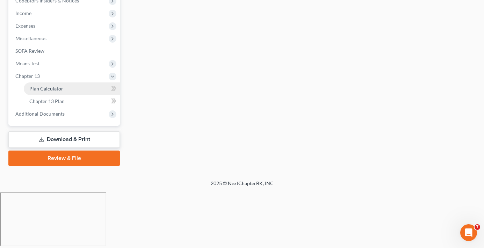
scroll to position [136, 0]
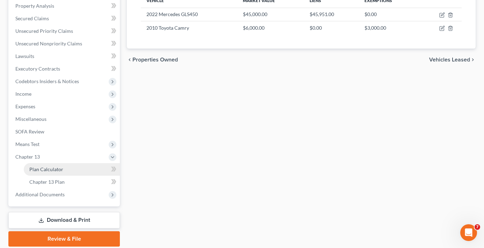
click at [58, 170] on span "Plan Calculator" at bounding box center [46, 169] width 34 height 6
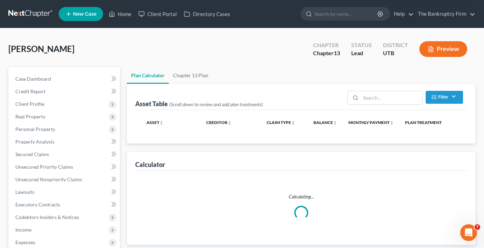
select select "59"
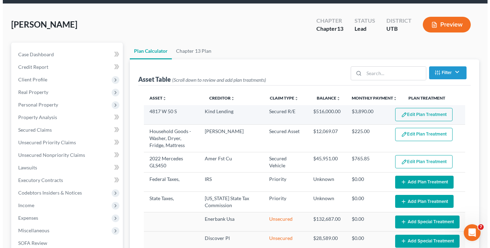
scroll to position [70, 0]
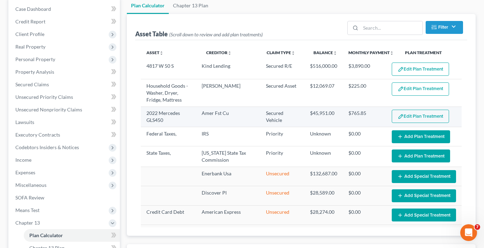
click at [398, 115] on img "button" at bounding box center [401, 117] width 6 height 6
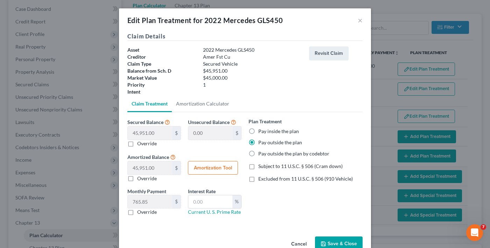
click at [322, 24] on div "Edit Plan Treatment for 2022 Mercedes GLS450 ×" at bounding box center [245, 20] width 252 height 24
drag, startPoint x: 235, startPoint y: 51, endPoint x: 257, endPoint y: 50, distance: 21.7
click at [257, 50] on div "2022 Mercedes GLS450" at bounding box center [252, 50] width 106 height 7
copy div "GLS450"
click at [324, 21] on div "Edit Plan Treatment for 2022 Mercedes GLS450 ×" at bounding box center [245, 20] width 252 height 24
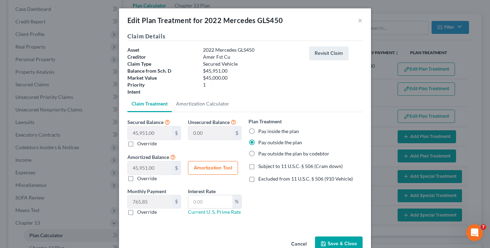
click at [258, 169] on label "Subject to 11 U.S.C. § 506 (Cram down)" at bounding box center [300, 166] width 84 height 7
click at [261, 168] on input "Subject to 11 U.S.C. § 506 (Cram down)" at bounding box center [263, 165] width 5 height 5
checkbox input "true"
click at [258, 129] on label "Pay inside the plan" at bounding box center [278, 131] width 41 height 7
click at [261, 129] on input "Pay inside the plan" at bounding box center [263, 130] width 5 height 5
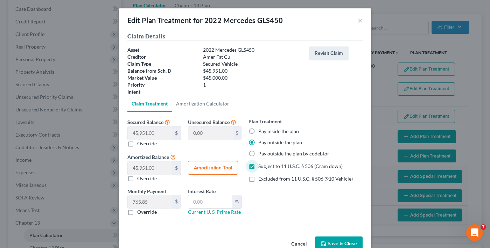
radio input "true"
click at [137, 144] on label "Override" at bounding box center [147, 143] width 20 height 7
click at [140, 144] on input "Override" at bounding box center [142, 142] width 5 height 5
checkbox input "true"
type input "45,951.00"
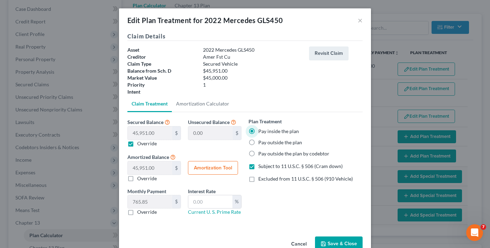
type input "0.00"
type input "0"
type input "4"
type input "45,947.00"
type input "4.00"
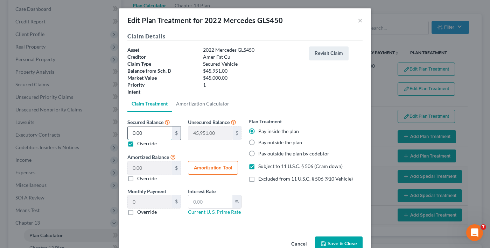
type input "0.06"
type input "45"
type input "45,906.00"
type input "45.00"
type input "0.75"
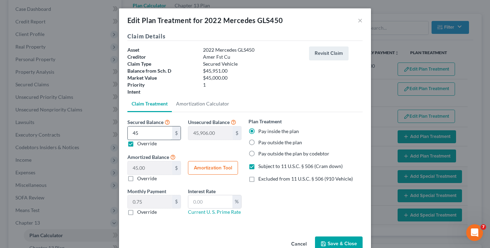
type input "450"
type input "45,501.00"
type input "450.00"
type input "7.50"
type input "4500"
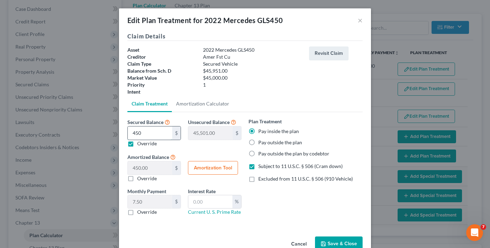
type input "41,451.00"
type input "4,500.00"
type input "75.00"
type input "4,5000"
type input "951.00"
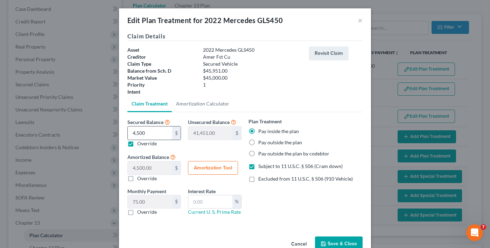
type input "45,000.00"
type input "750.00"
type input "45,000"
click at [205, 165] on button "Amortization Tool" at bounding box center [213, 168] width 50 height 14
type input "45,000.00"
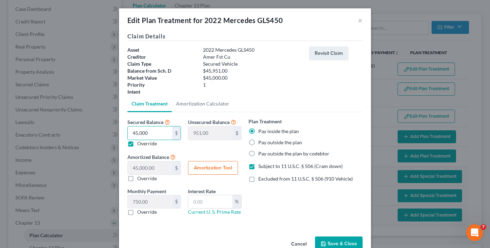
type input "60"
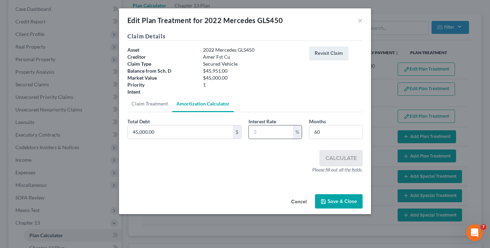
click at [281, 131] on input "text" at bounding box center [271, 132] width 44 height 13
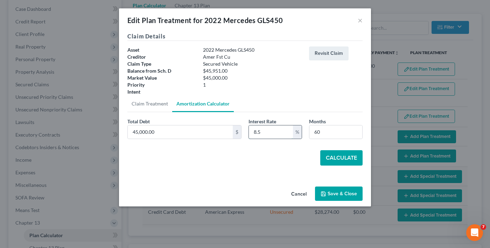
type input "8.5"
type input "54"
click at [332, 156] on button "Calculate" at bounding box center [341, 157] width 42 height 15
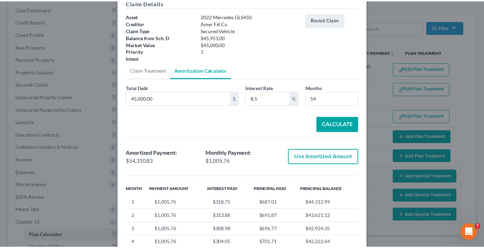
scroll to position [137, 0]
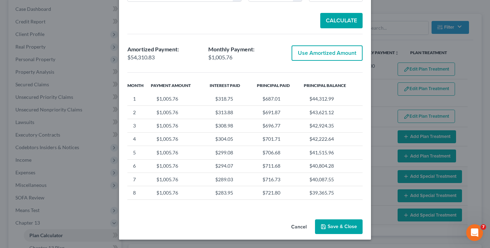
click at [302, 224] on button "Cancel" at bounding box center [298, 227] width 27 height 14
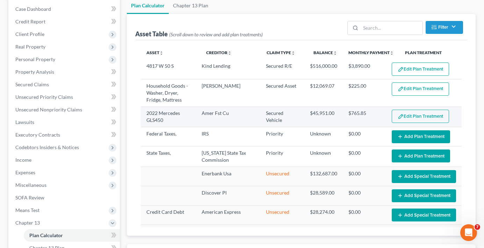
click at [410, 112] on button "Edit Plan Treatment" at bounding box center [420, 116] width 57 height 13
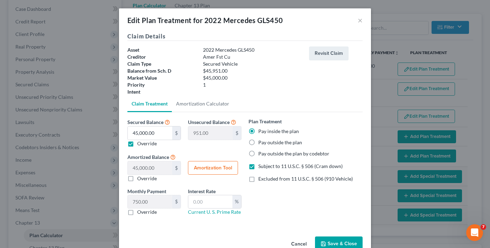
drag, startPoint x: 246, startPoint y: 142, endPoint x: 252, endPoint y: 145, distance: 6.4
click at [258, 143] on label "Pay outside the plan" at bounding box center [280, 142] width 44 height 7
click at [261, 143] on input "Pay outside the plan" at bounding box center [263, 141] width 5 height 5
radio input "true"
click at [258, 167] on label "Subject to 11 U.S.C. § 506 (Cram down)" at bounding box center [300, 166] width 84 height 7
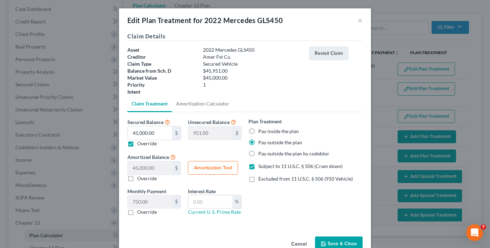
click at [261, 167] on input "Subject to 11 U.S.C. § 506 (Cram down)" at bounding box center [263, 165] width 5 height 5
checkbox input "false"
click at [334, 243] on button "Save & Close" at bounding box center [339, 244] width 48 height 15
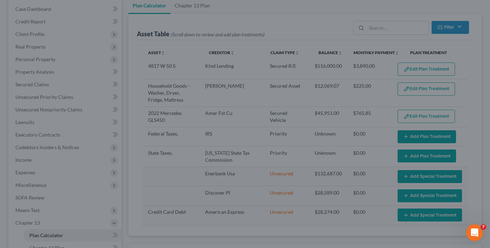
select select "59"
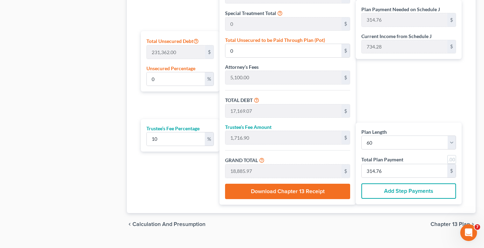
scroll to position [420, 0]
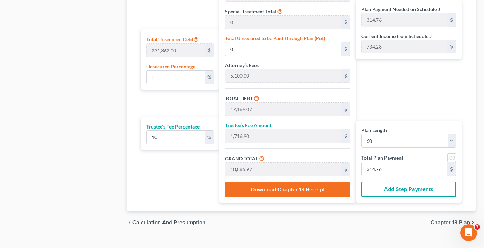
click at [391, 191] on button "Add Step Payments" at bounding box center [409, 189] width 95 height 15
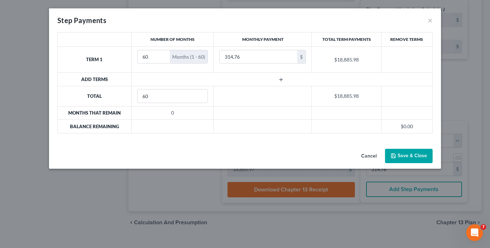
click at [406, 157] on button "Save & Close" at bounding box center [409, 156] width 48 height 15
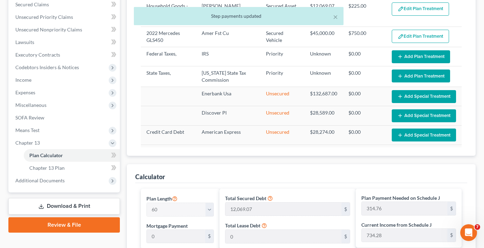
scroll to position [140, 0]
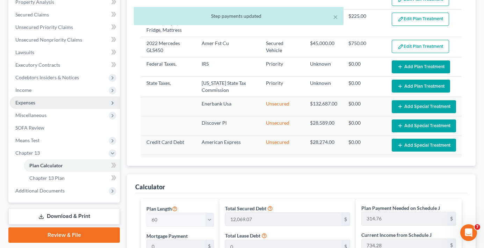
click at [26, 102] on span "Expenses" at bounding box center [25, 103] width 20 height 6
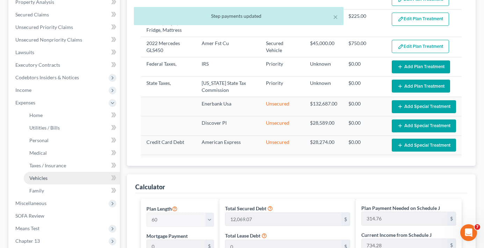
click at [37, 181] on span "Vehicles" at bounding box center [38, 178] width 18 height 6
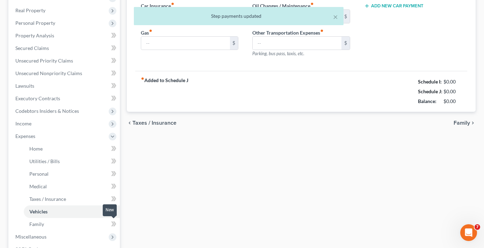
type input "130.00"
type input "500.00"
type input "100.00"
type input "0.00"
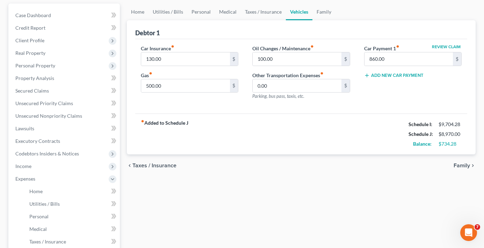
scroll to position [224, 0]
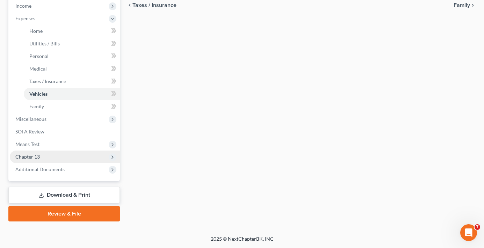
click at [25, 152] on span "Chapter 13" at bounding box center [65, 157] width 110 height 13
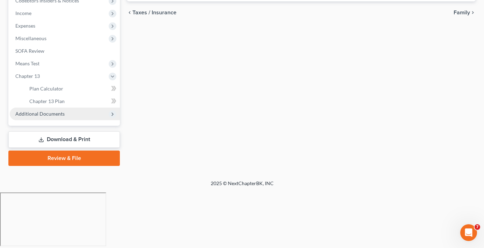
scroll to position [161, 0]
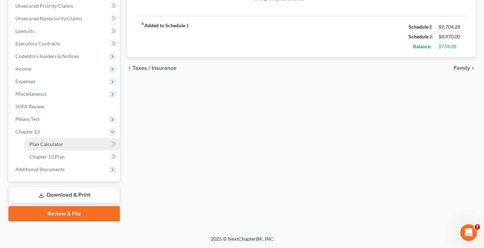
click at [58, 146] on span "Plan Calculator" at bounding box center [46, 144] width 34 height 6
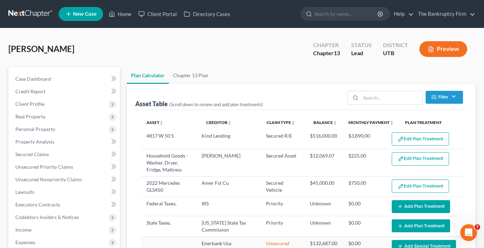
select select "59"
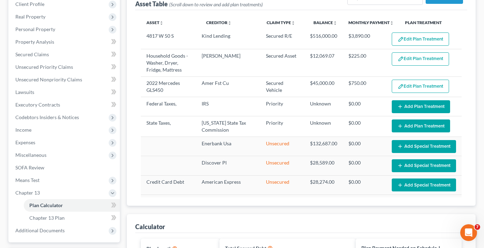
scroll to position [105, 0]
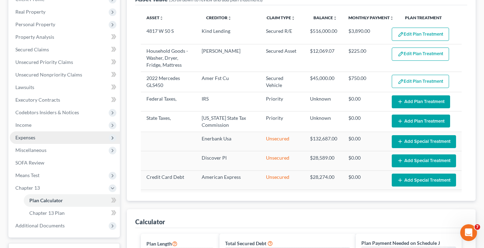
click at [23, 132] on span "Expenses" at bounding box center [65, 138] width 110 height 13
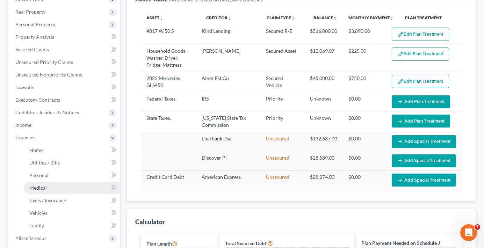
click at [40, 183] on link "Medical" at bounding box center [72, 188] width 96 height 13
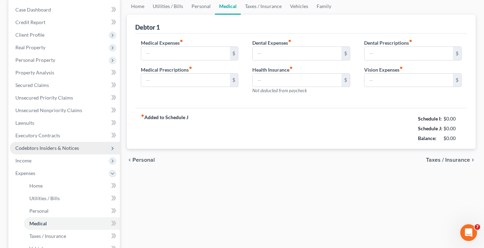
type input "50.00"
type input "0.00"
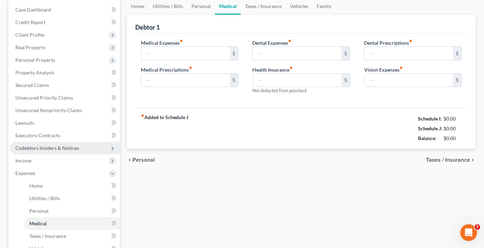
type input "0.00"
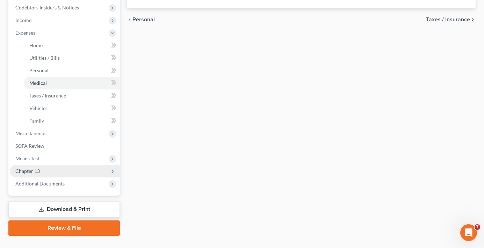
click at [30, 167] on span "Chapter 13" at bounding box center [65, 171] width 110 height 13
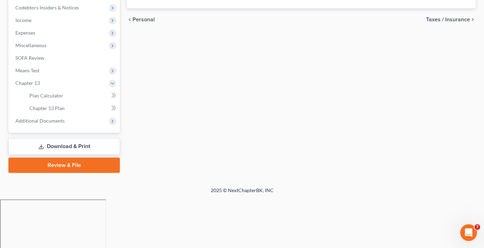
scroll to position [161, 0]
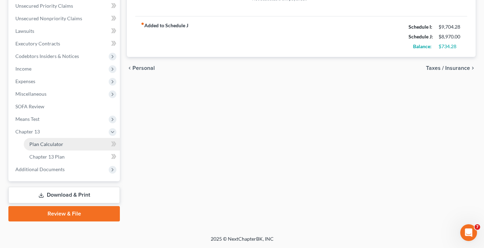
click at [49, 146] on span "Plan Calculator" at bounding box center [46, 144] width 34 height 6
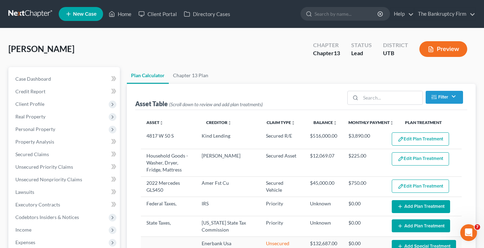
select select "59"
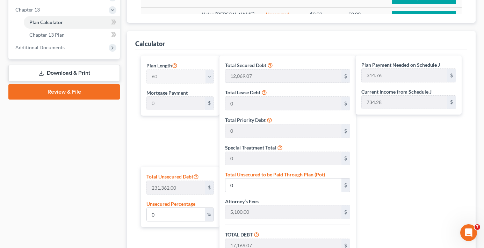
scroll to position [385, 0]
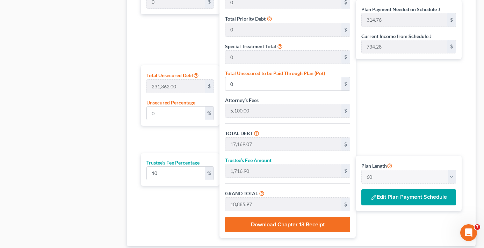
click at [385, 191] on button "Edit Plan Payment Schedule" at bounding box center [409, 198] width 95 height 16
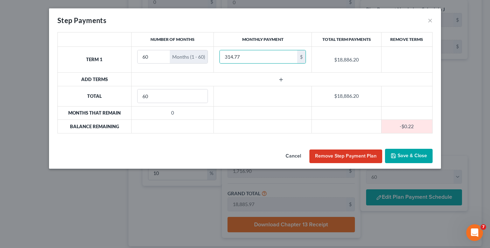
click at [401, 155] on button "Save & Close" at bounding box center [409, 156] width 48 height 15
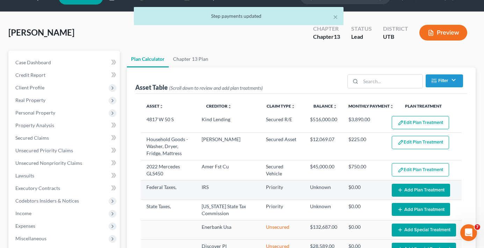
scroll to position [0, 0]
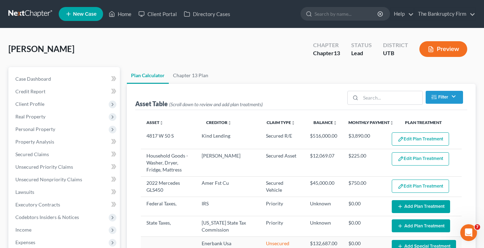
click at [253, 64] on div "Griffiths, Adam Upgraded Chapter Chapter 13 Status Lead District UTB Preview" at bounding box center [242, 52] width 468 height 30
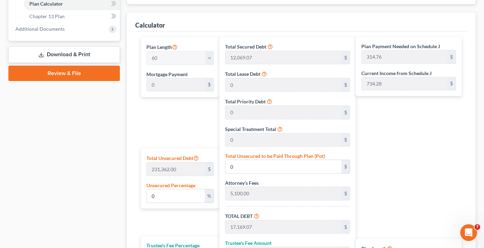
scroll to position [350, 0]
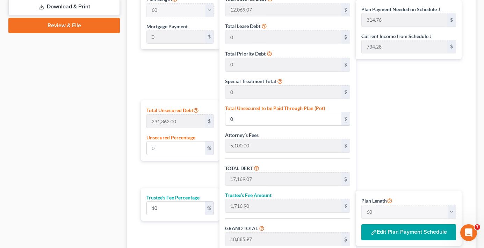
click at [383, 228] on button "Edit Plan Payment Schedule" at bounding box center [409, 233] width 95 height 16
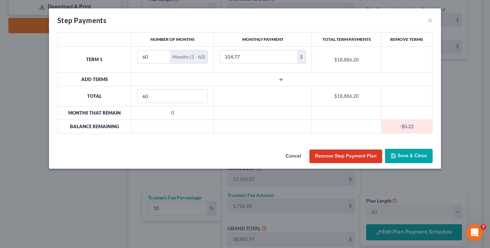
click at [343, 155] on button "Remove Step Payment Plan" at bounding box center [345, 157] width 73 height 14
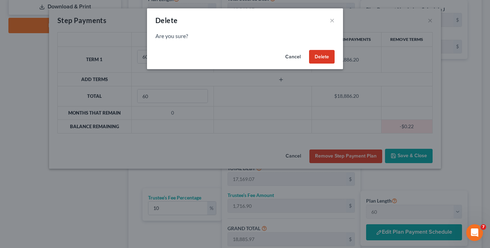
click at [327, 55] on button "Delete" at bounding box center [322, 57] width 26 height 14
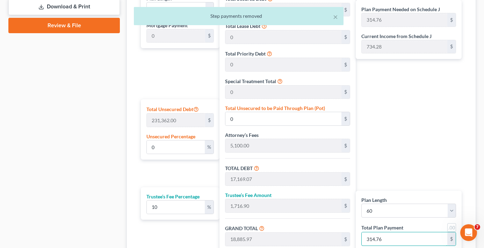
type input "163.63"
type input "16.36"
type input "180.00"
type input "31"
type input "1,690.90"
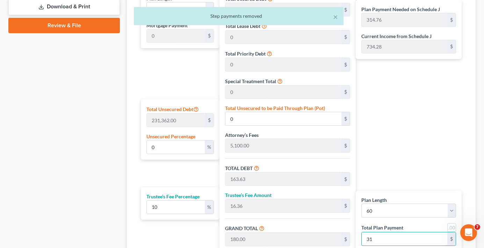
type input "169.09"
type input "1,860.00"
type input "0.01"
type input "12.74"
type input "17,181.81"
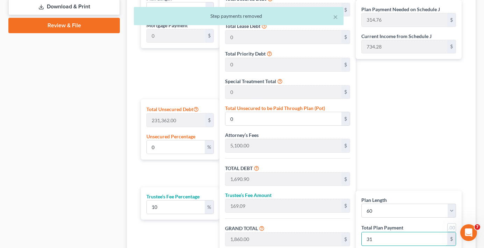
type input "1,718.18"
type input "18,900.00"
type input "315"
click at [383, 151] on div "Plan Payment Needed on Schedule J 314.76 $ Current Income from Schedule J 734.2…" at bounding box center [410, 131] width 109 height 284
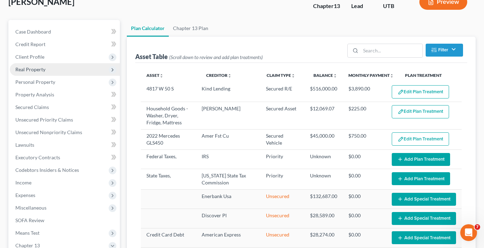
scroll to position [35, 0]
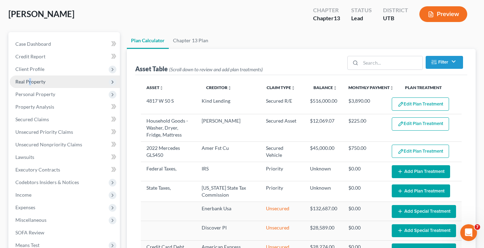
click at [27, 81] on span "Real Property" at bounding box center [30, 82] width 30 height 6
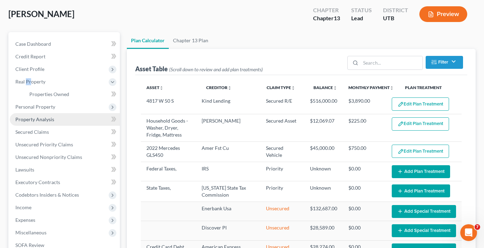
click at [27, 124] on link "Property Analysis" at bounding box center [65, 119] width 110 height 13
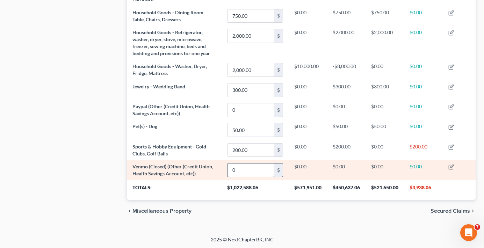
scroll to position [430, 0]
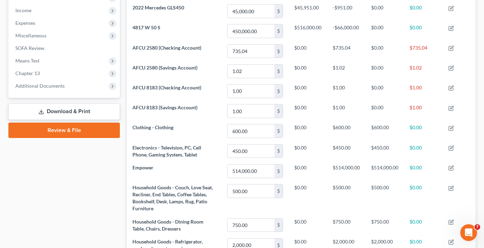
scroll to position [115, 0]
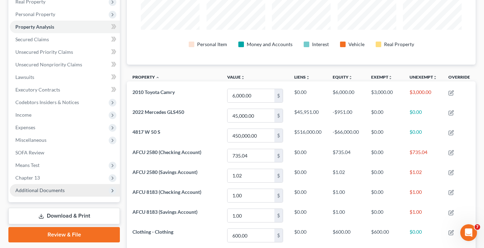
drag, startPoint x: 29, startPoint y: 179, endPoint x: 45, endPoint y: 184, distance: 17.7
click at [29, 179] on span "Chapter 13" at bounding box center [27, 178] width 24 height 6
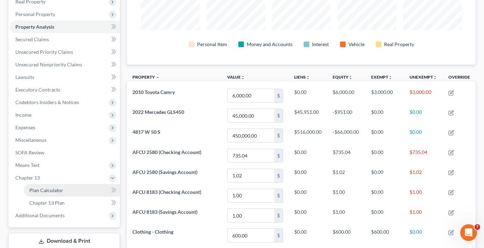
click at [62, 187] on span "Plan Calculator" at bounding box center [46, 190] width 34 height 6
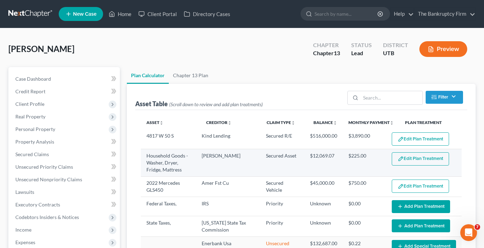
select select "59"
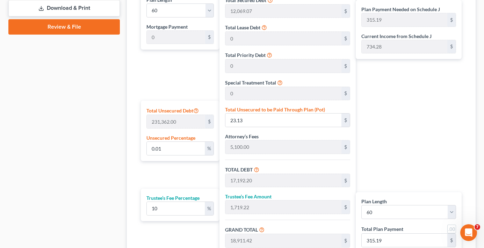
scroll to position [350, 0]
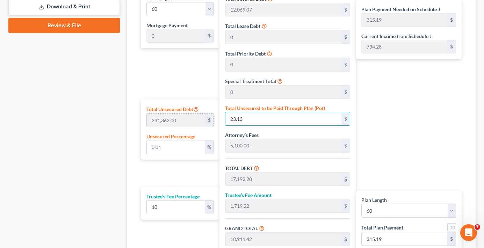
type input "0.000864446192546745"
type input "2"
type input "17,171.07"
type input "1,717.10"
type input "18,888.17"
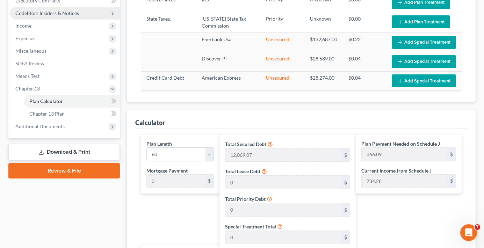
scroll to position [140, 0]
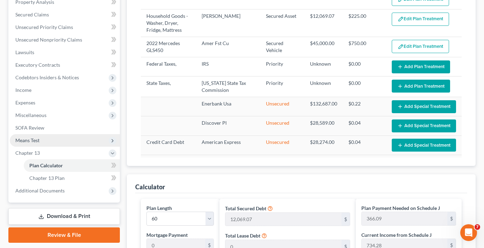
click at [29, 143] on span "Means Test" at bounding box center [27, 140] width 24 height 6
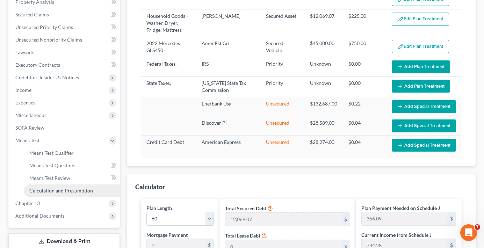
click at [54, 188] on span "Calculation and Presumption" at bounding box center [61, 191] width 64 height 6
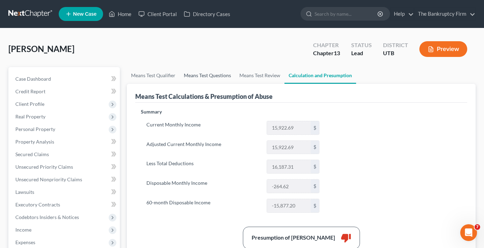
click at [207, 79] on link "Means Test Questions" at bounding box center [208, 75] width 56 height 17
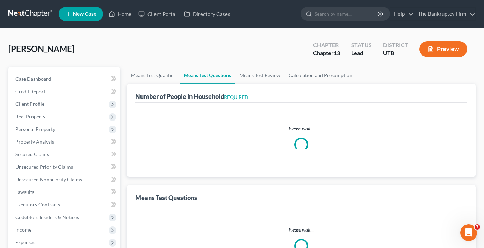
select select "0"
select select "60"
select select "1"
select select "60"
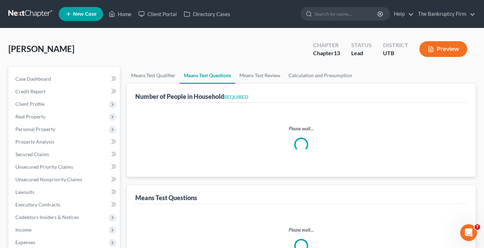
select select "6"
select select "2"
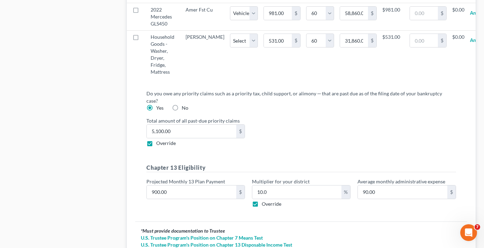
scroll to position [834, 0]
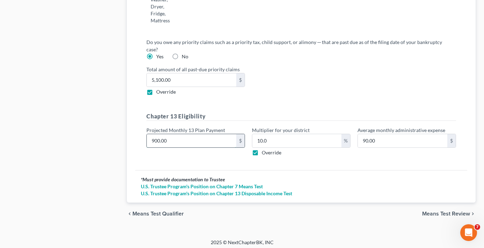
type input "3"
type input "0.30"
type input "30"
type input "3.00"
type input "300"
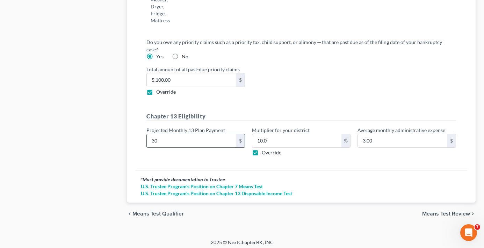
type input "30.00"
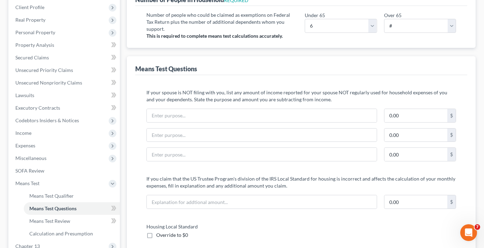
scroll to position [0, 0]
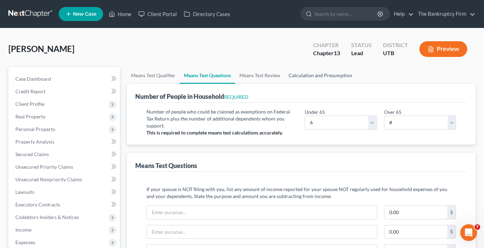
type input "300"
click at [321, 78] on link "Calculation and Presumption" at bounding box center [321, 75] width 72 height 17
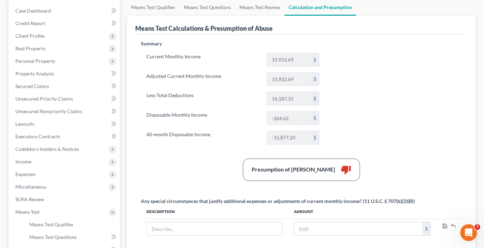
scroll to position [70, 0]
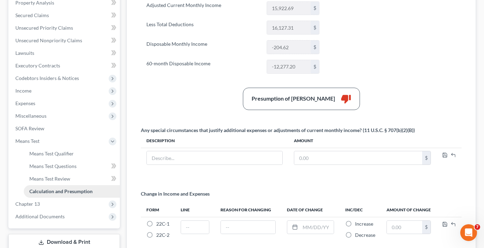
scroll to position [140, 0]
click at [41, 203] on span "Chapter 13" at bounding box center [65, 203] width 110 height 13
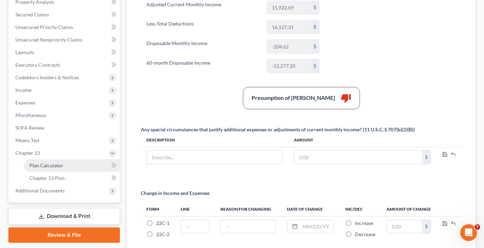
click at [59, 166] on span "Plan Calculator" at bounding box center [46, 166] width 34 height 6
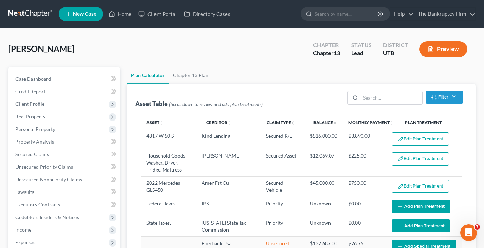
select select "59"
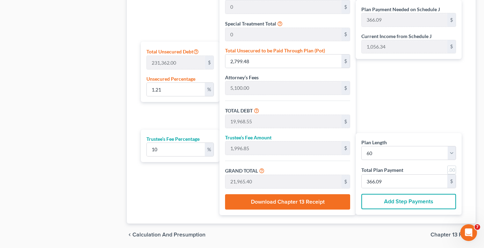
scroll to position [420, 0]
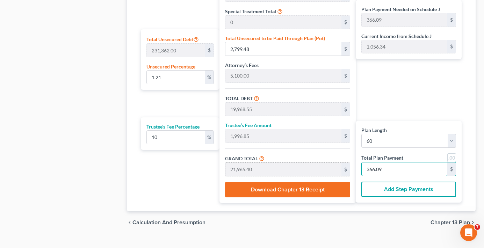
type input "0"
type input "163.63"
type input "16.36"
type input "180.00"
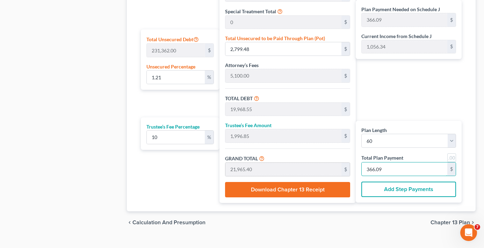
type input "3"
type input "2,018.18"
type input "201.81"
type input "2,220.00"
type input "37"
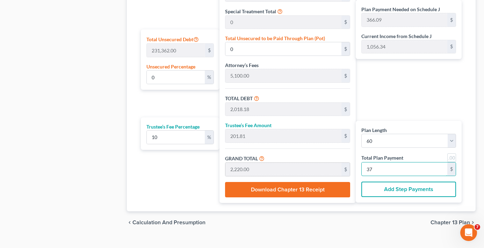
type input "1.30"
type input "3,012.74"
type input "20,181.81"
type input "2,018.18"
type input "22,200.00"
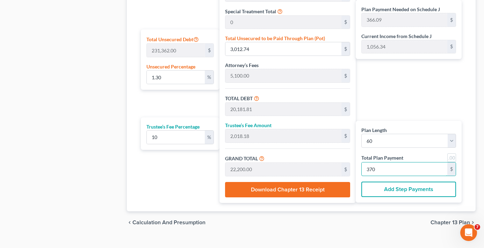
type input "370"
click at [128, 159] on div "Calculator Plan Length 1 2 3 4 5 6 7 8 9 10 11 12 13 14 15 16 17 18 19 20 21 22…" at bounding box center [301, 53] width 349 height 317
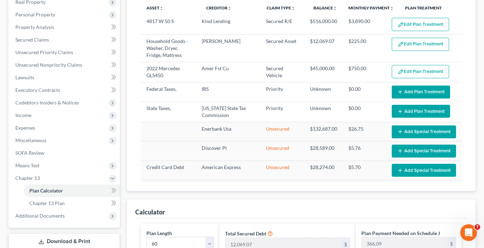
scroll to position [105, 0]
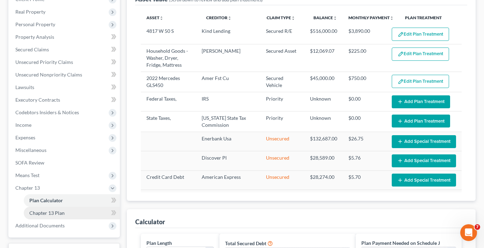
click at [65, 211] on link "Chapter 13 Plan" at bounding box center [72, 213] width 96 height 13
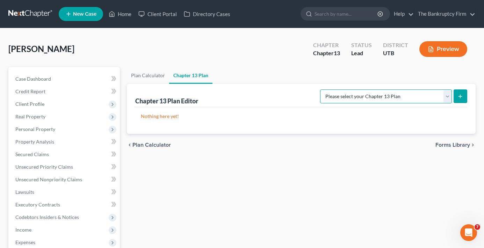
click at [393, 100] on select "Please select your Chapter 13 Plan Chapter 13 Plan - The Bankruptcy Firm - Utah…" at bounding box center [386, 97] width 132 height 14
select select "0"
click at [336, 90] on select "Please select your Chapter 13 Plan Chapter 13 Plan - The Bankruptcy Firm - Utah…" at bounding box center [386, 97] width 132 height 14
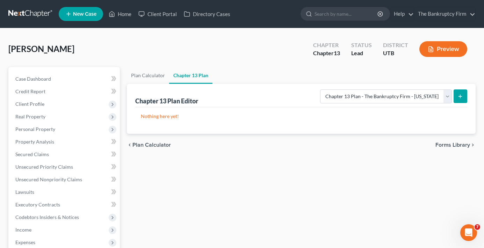
click at [461, 98] on line "submit" at bounding box center [461, 96] width 0 height 3
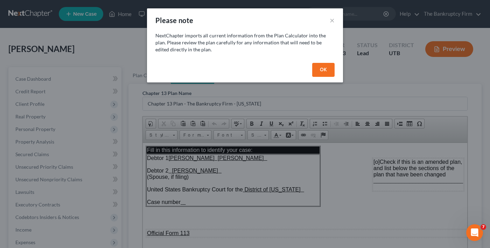
click at [321, 73] on button "OK" at bounding box center [323, 70] width 22 height 14
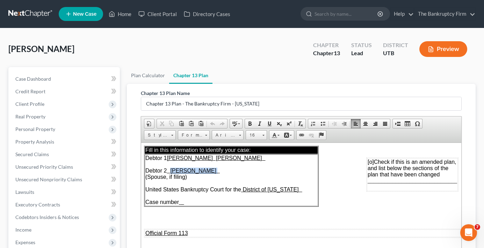
drag, startPoint x: 176, startPoint y: 172, endPoint x: 222, endPoint y: 171, distance: 46.5
click at [222, 171] on span "Debtor 1 Adam Matthew Griffiths Debtor 2 Jennifer Griffiths (Spouse, if filing)…" at bounding box center [224, 180] width 157 height 50
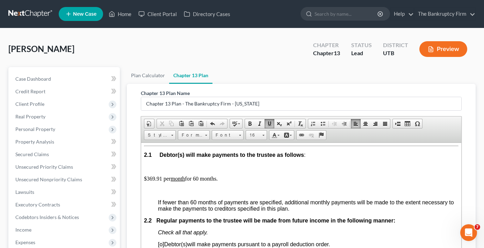
scroll to position [420, 0]
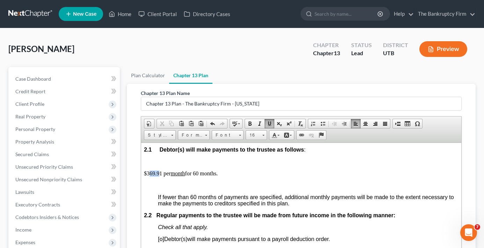
drag, startPoint x: 150, startPoint y: 173, endPoint x: 161, endPoint y: 172, distance: 10.9
click at [161, 172] on p "$369.91 per month for 60 months." at bounding box center [301, 173] width 315 height 6
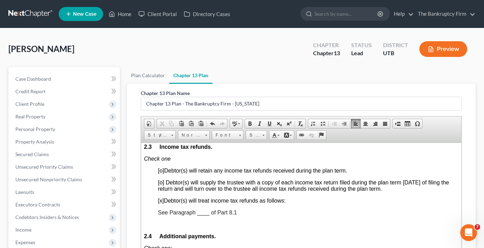
scroll to position [560, 0]
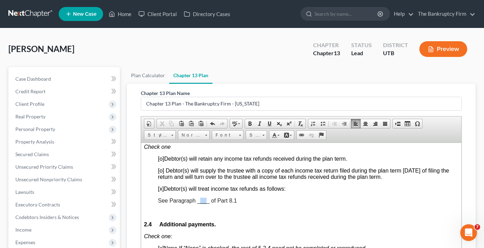
drag, startPoint x: 201, startPoint y: 200, endPoint x: 206, endPoint y: 200, distance: 4.9
click at [206, 200] on span "See Paragraph ____ of Part 8.1" at bounding box center [197, 201] width 79 height 6
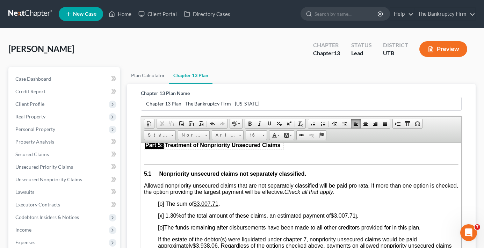
scroll to position [1609, 0]
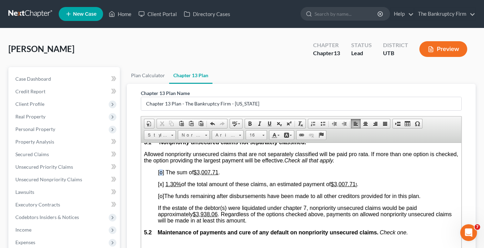
click at [160, 175] on span "[o]" at bounding box center [161, 172] width 6 height 6
drag, startPoint x: 199, startPoint y: 177, endPoint x: 218, endPoint y: 178, distance: 19.6
click at [218, 175] on u "$3,007.71" at bounding box center [205, 172] width 25 height 6
click at [161, 187] on span "[x]" at bounding box center [161, 184] width 6 height 6
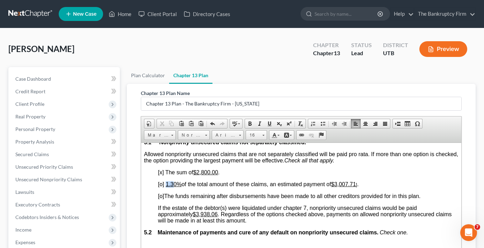
drag, startPoint x: 165, startPoint y: 190, endPoint x: 172, endPoint y: 190, distance: 6.6
click at [172, 187] on u "1.30%" at bounding box center [174, 184] width 16 height 6
drag, startPoint x: 339, startPoint y: 190, endPoint x: 362, endPoint y: 189, distance: 22.7
click at [362, 187] on p "[o ] 0.00% of the total amount of these claims, an estimated payment of $3,007.…" at bounding box center [308, 184] width 301 height 6
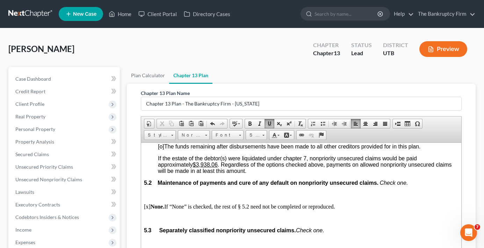
scroll to position [1679, 0]
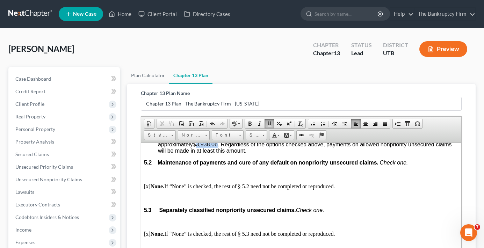
drag, startPoint x: 198, startPoint y: 151, endPoint x: 220, endPoint y: 151, distance: 22.0
click at [218, 147] on u "$3,938.06" at bounding box center [205, 144] width 25 height 6
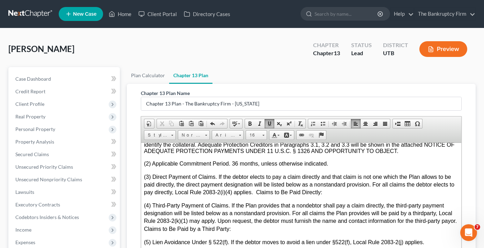
scroll to position [2134, 0]
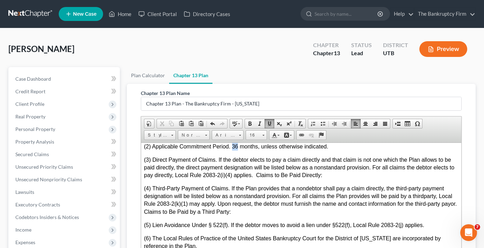
drag, startPoint x: 238, startPoint y: 157, endPoint x: 233, endPoint y: 159, distance: 5.7
click at [233, 149] on span "(2) Applicable Commitment Period. 36 months, unless otherwise indicated." at bounding box center [236, 146] width 184 height 6
click at [339, 185] on p "(3) Direct Payment of Claims. If the debtor elects to pay a claim directly and …" at bounding box center [301, 170] width 315 height 29
click at [365, 76] on ul "Plan Calculator Chapter 13 Plan" at bounding box center [301, 75] width 349 height 17
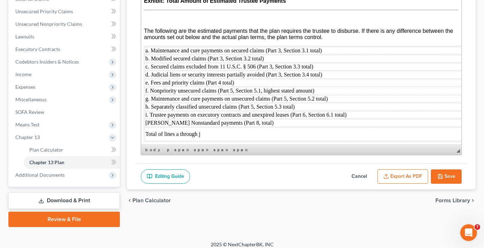
scroll to position [161, 0]
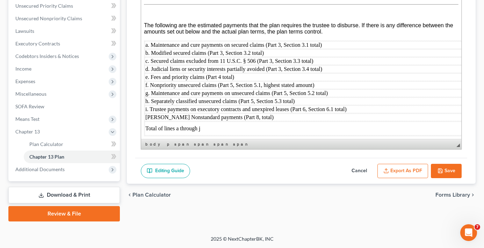
click at [411, 173] on button "Export as PDF" at bounding box center [403, 171] width 51 height 15
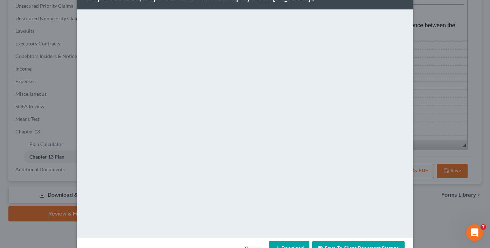
scroll to position [44, 0]
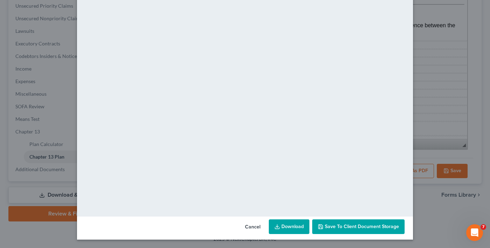
click at [357, 228] on span "Save to Client Document Storage" at bounding box center [362, 227] width 74 height 6
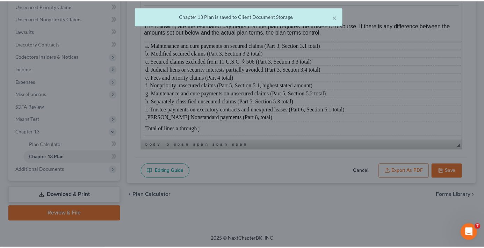
scroll to position [2986, 0]
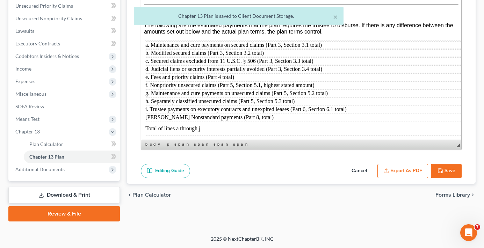
click at [449, 168] on button "Save" at bounding box center [446, 171] width 31 height 15
select select "0"
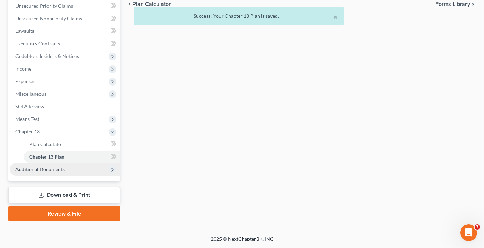
click at [49, 171] on span "Additional Documents" at bounding box center [39, 169] width 49 height 6
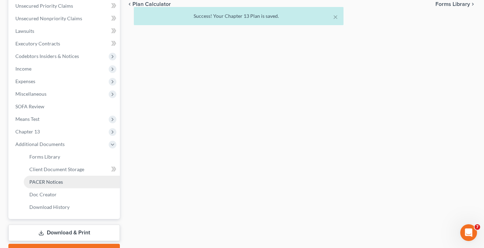
click at [56, 181] on span "PACER Notices" at bounding box center [46, 182] width 34 height 6
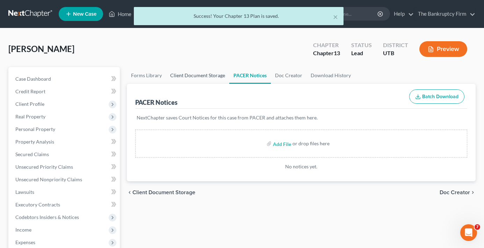
click at [192, 75] on link "Client Document Storage" at bounding box center [197, 75] width 63 height 17
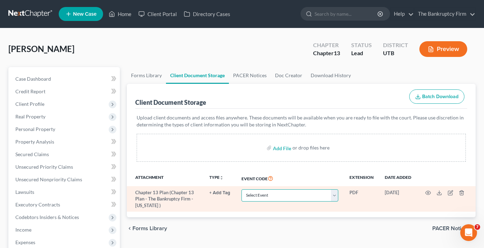
click at [274, 194] on select "Select Event Affidavit/Declaration Amended Chapter 11 Plan Amended Disclosure S…" at bounding box center [290, 196] width 97 height 12
select select "26"
click at [242, 190] on select "Select Event Affidavit/Declaration Amended Chapter 11 Plan Amended Disclosure S…" at bounding box center [290, 196] width 97 height 12
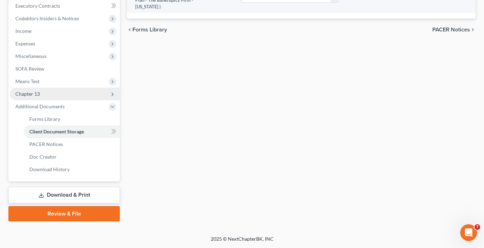
click at [32, 93] on span "Chapter 13" at bounding box center [27, 94] width 24 height 6
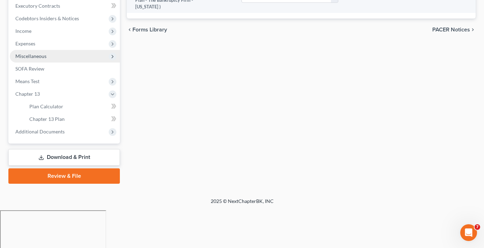
scroll to position [161, 0]
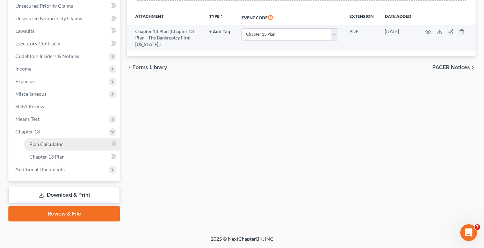
click at [57, 142] on span "Plan Calculator" at bounding box center [46, 144] width 34 height 6
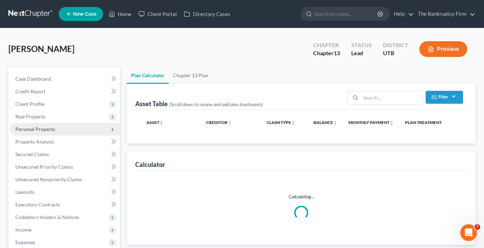
select select "59"
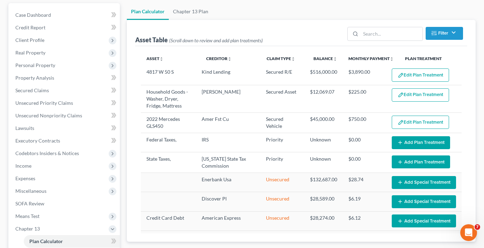
scroll to position [70, 0]
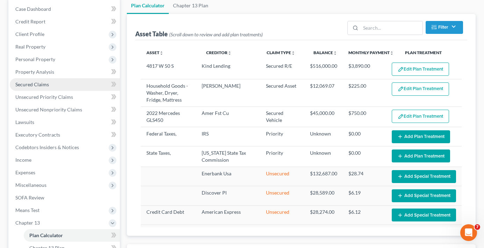
click at [31, 85] on span "Secured Claims" at bounding box center [32, 84] width 34 height 6
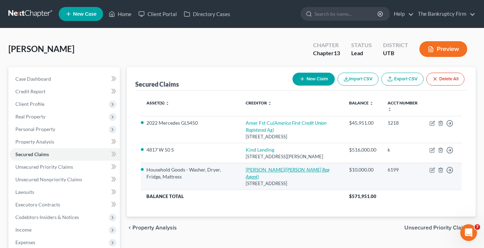
click at [260, 176] on link "R C Willey (RC Willey Reg Agent)" at bounding box center [288, 173] width 84 height 13
select select "46"
select select "2"
select select "0"
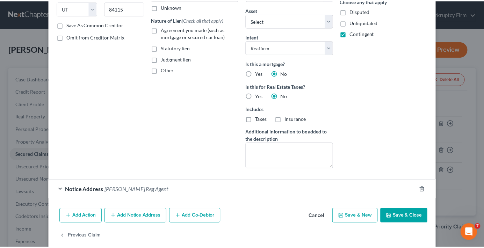
scroll to position [126, 0]
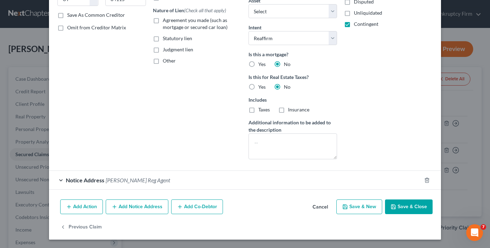
click at [313, 208] on button "Cancel" at bounding box center [320, 207] width 27 height 14
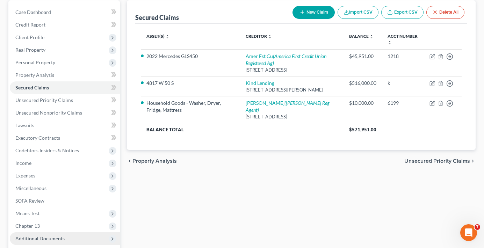
scroll to position [136, 0]
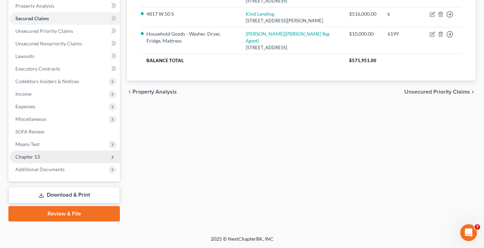
click at [31, 155] on span "Chapter 13" at bounding box center [27, 157] width 24 height 6
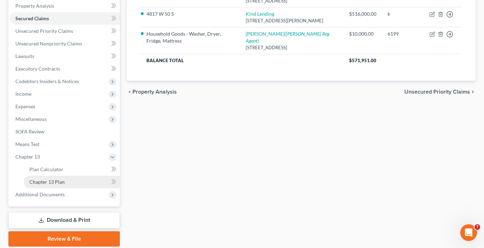
click at [59, 179] on span "Chapter 13 Plan" at bounding box center [46, 182] width 35 height 6
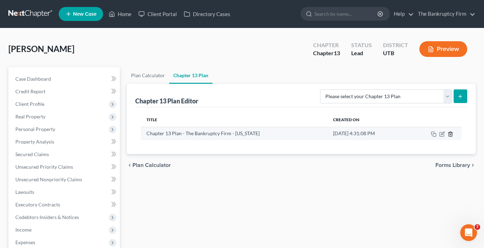
click at [451, 133] on icon "button" at bounding box center [451, 135] width 6 height 6
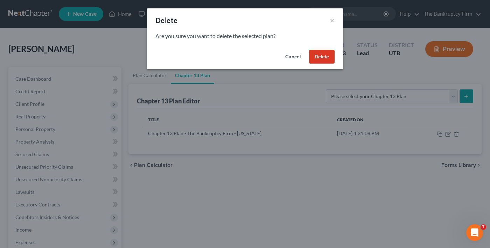
click at [322, 58] on button "Delete" at bounding box center [322, 57] width 26 height 14
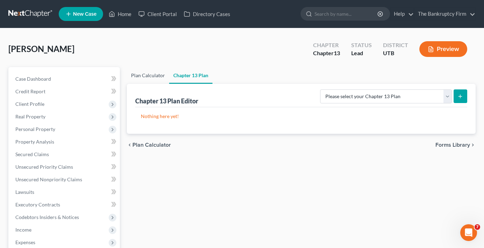
click at [145, 76] on link "Plan Calculator" at bounding box center [148, 75] width 42 height 17
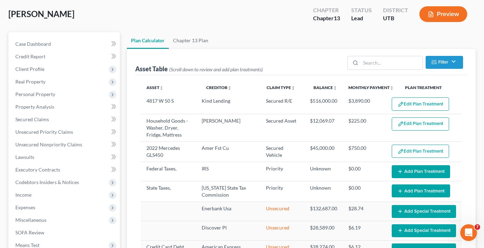
select select "59"
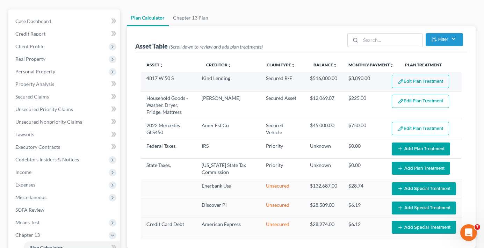
scroll to position [70, 0]
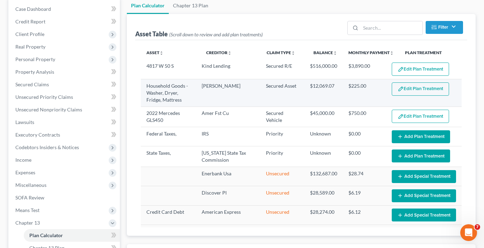
click at [409, 89] on button "Edit Plan Treatment" at bounding box center [420, 89] width 57 height 13
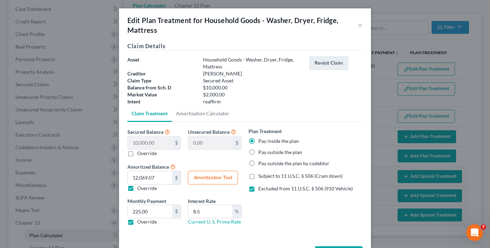
click at [137, 154] on label "Override" at bounding box center [147, 153] width 20 height 7
click at [140, 154] on input "Override" at bounding box center [142, 152] width 5 height 5
checkbox input "true"
type input "10,000.00"
type input "2"
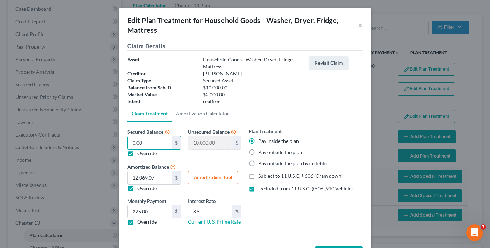
type input "9,998.00"
type input "20"
type input "9,980.00"
type input "200"
type input "9,800.00"
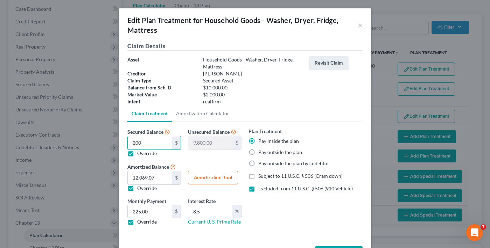
type input "2000"
type input "8,000.00"
type input "2,000"
click at [258, 179] on label "Subject to 11 U.S.C. § 506 (Cram down)" at bounding box center [300, 176] width 84 height 7
click at [261, 177] on input "Subject to 11 U.S.C. § 506 (Cram down)" at bounding box center [263, 175] width 5 height 5
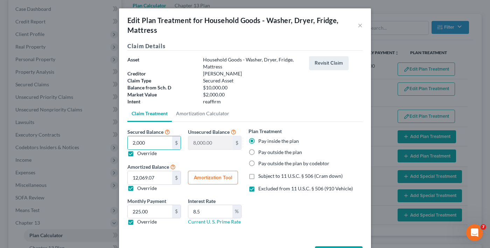
checkbox input "true"
click at [258, 190] on label "Excluded from 11 U.S.C. § 506 (910 Vehicle)" at bounding box center [305, 188] width 94 height 7
click at [261, 190] on input "Excluded from 11 U.S.C. § 506 (910 Vehicle)" at bounding box center [263, 187] width 5 height 5
checkbox input "false"
click at [137, 187] on label "Override" at bounding box center [147, 188] width 20 height 7
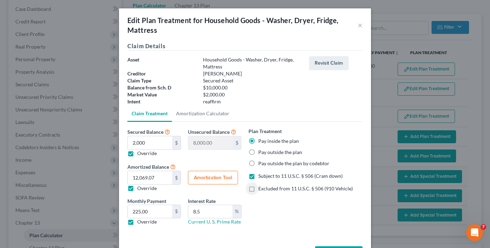
click at [140, 187] on input "Override" at bounding box center [142, 187] width 5 height 5
checkbox input "false"
click at [210, 178] on button "Amortization Tool" at bounding box center [213, 178] width 50 height 14
type input "2,000.00"
type input "8.5"
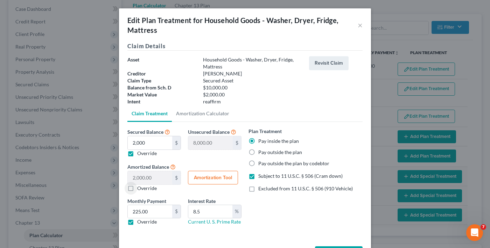
type input "60"
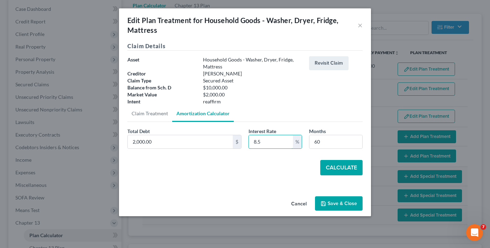
drag, startPoint x: 275, startPoint y: 145, endPoint x: 217, endPoint y: 152, distance: 57.8
click at [216, 153] on div "Total Debt 2,000.00 $ Interest Rate 8.5 % Months 60" at bounding box center [245, 141] width 242 height 27
type input "6"
drag, startPoint x: 323, startPoint y: 144, endPoint x: 306, endPoint y: 148, distance: 17.5
click at [307, 148] on div "Months 60" at bounding box center [335, 138] width 61 height 21
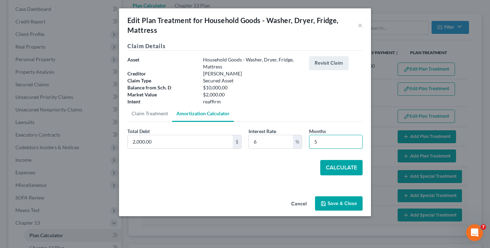
type input "5"
click at [294, 203] on button "Cancel" at bounding box center [298, 204] width 27 height 14
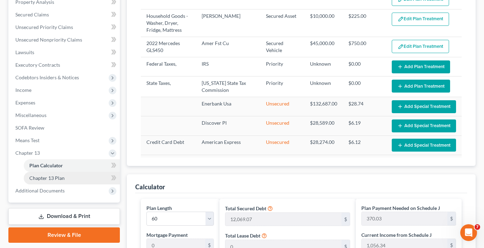
click at [48, 183] on link "Chapter 13 Plan" at bounding box center [72, 178] width 96 height 13
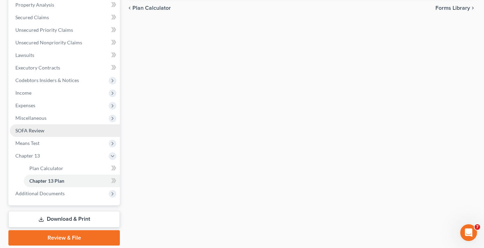
scroll to position [140, 0]
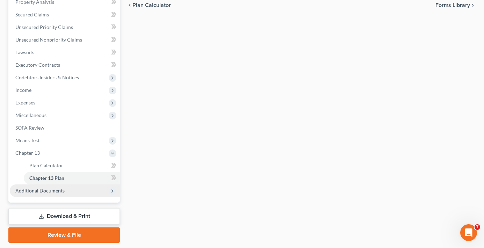
click at [39, 192] on span "Additional Documents" at bounding box center [39, 191] width 49 height 6
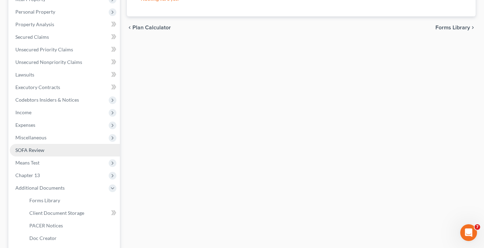
scroll to position [105, 0]
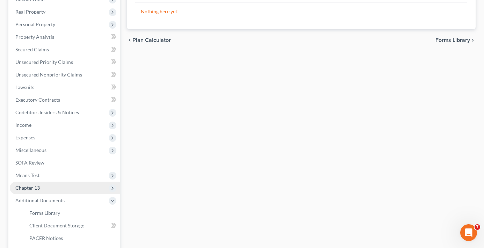
click at [30, 189] on span "Chapter 13" at bounding box center [27, 188] width 24 height 6
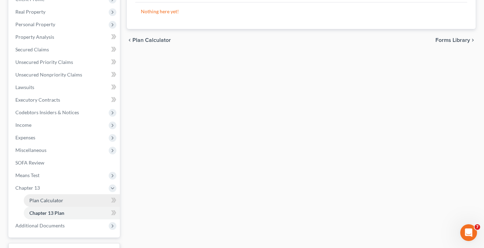
click at [45, 199] on span "Plan Calculator" at bounding box center [46, 201] width 34 height 6
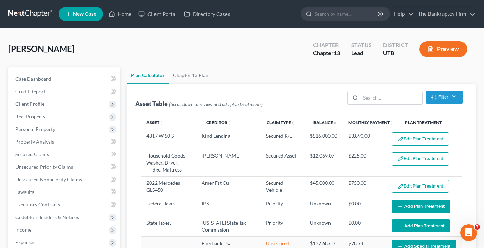
select select "59"
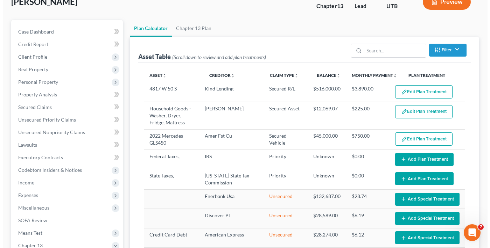
scroll to position [35, 0]
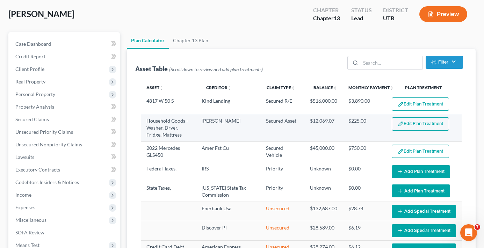
click at [415, 121] on button "Edit Plan Treatment" at bounding box center [420, 124] width 57 height 13
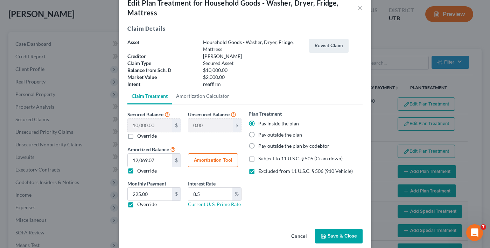
scroll to position [27, 0]
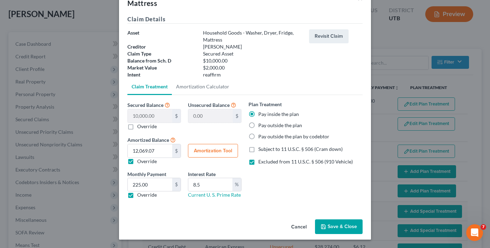
click at [137, 126] on label "Override" at bounding box center [147, 126] width 20 height 7
click at [140, 126] on input "Override" at bounding box center [142, 125] width 5 height 5
checkbox input "true"
type input "10,000.00"
type input "6"
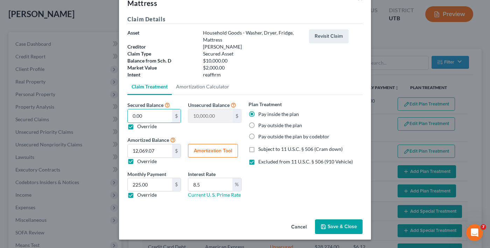
type input "9,994.00"
type input "60"
type input "9,940.00"
type input "600"
type input "9,400.00"
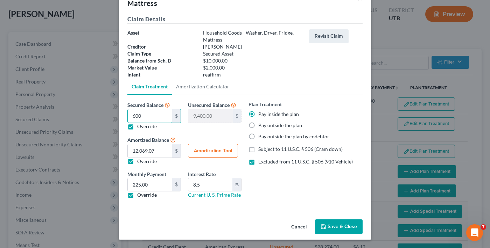
type input "6000"
type input "4,000.00"
type input "6,000"
click at [201, 149] on button "Amortization Tool" at bounding box center [213, 151] width 50 height 14
type input "6,000.00"
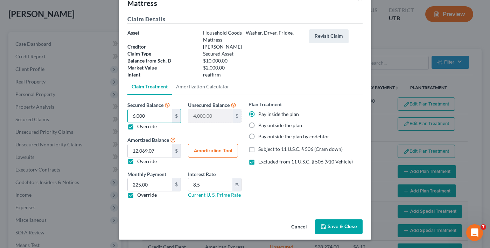
type input "8.5"
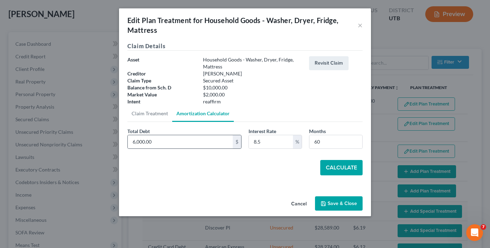
scroll to position [0, 0]
drag, startPoint x: 337, startPoint y: 139, endPoint x: 282, endPoint y: 148, distance: 55.6
click at [281, 149] on div "Total Debt 6,000.00 $ Interest Rate 8.5 % Months 60" at bounding box center [245, 141] width 242 height 27
type input "54"
click at [327, 167] on button "Calculate" at bounding box center [341, 167] width 42 height 15
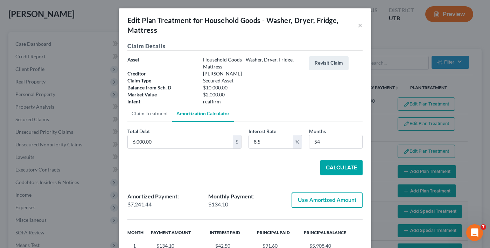
click at [299, 196] on button "Use Amortized Amount" at bounding box center [326, 200] width 71 height 15
type input "7,241.44"
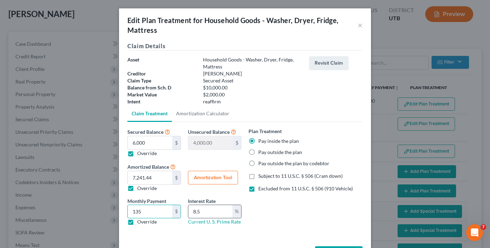
type input "135"
drag, startPoint x: 201, startPoint y: 211, endPoint x: 130, endPoint y: 226, distance: 72.2
click at [132, 225] on div "Monthly Payment 120.69 $ 135 $ Override Interest Rate 8.5 % Current U. S. Prime…" at bounding box center [184, 215] width 121 height 34
type input "6"
click at [272, 220] on div "Plan Treatment Pay inside the plan Pay outside the plan Pay outside the plan by…" at bounding box center [305, 180] width 121 height 104
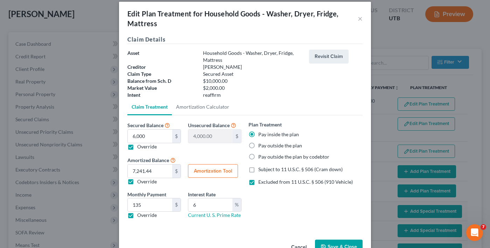
scroll to position [27, 0]
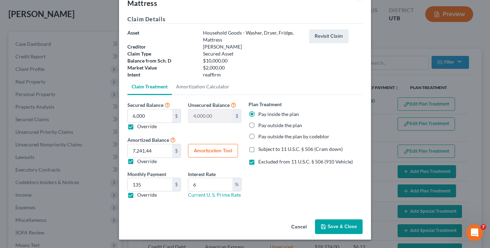
click at [204, 150] on button "Amortization Tool" at bounding box center [213, 151] width 50 height 14
type input "6"
type input "60"
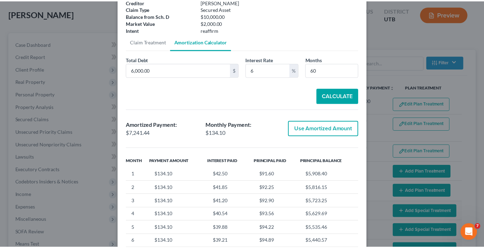
scroll to position [147, 0]
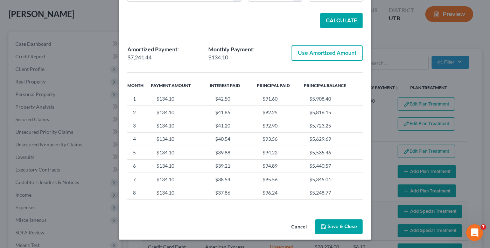
click at [331, 222] on button "Save & Close" at bounding box center [339, 227] width 48 height 15
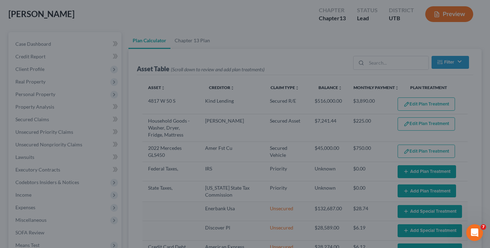
select select "59"
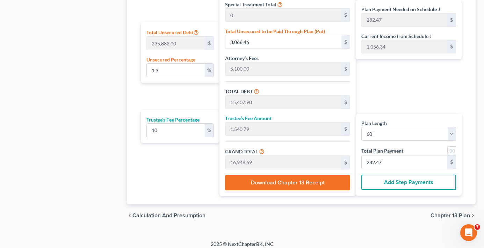
scroll to position [432, 0]
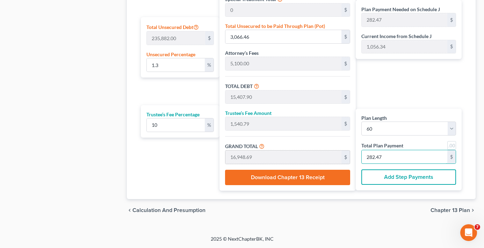
type input "0"
type input "109.09"
type input "10.90"
type input "120.00"
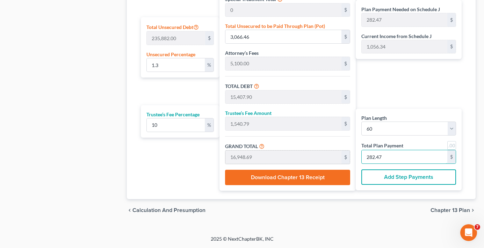
type input "2"
type input "1,527.27"
type input "152.72"
type input "1,680.00"
type input "28"
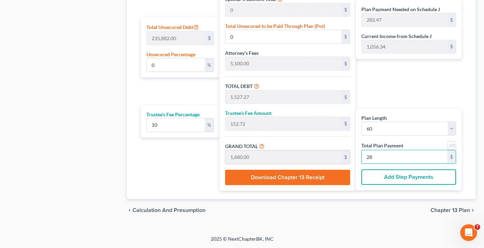
type input "1.36"
type input "3,204.01"
type input "15,545.45"
type input "1,554.54"
type input "17,100.00"
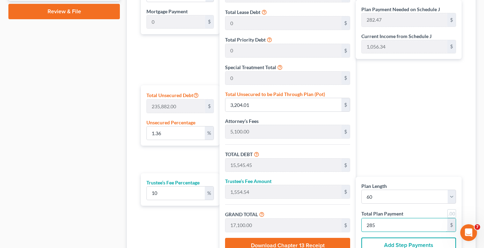
scroll to position [362, 0]
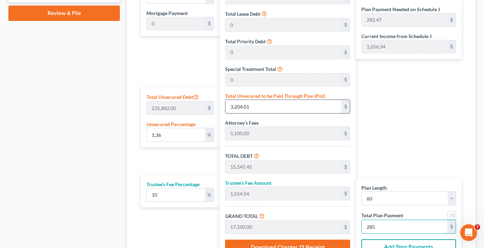
type input "285"
type input "0.0012718223518538932"
type input "3"
type input "12,344.43"
type input "1,234.44"
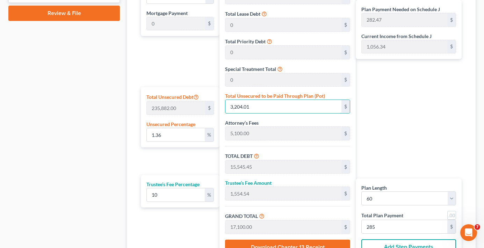
type input "13,578.88"
type input "226.31"
type input "0.01271822351853893"
type input "30"
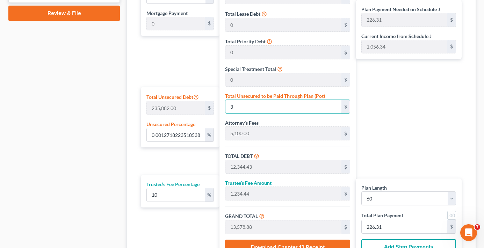
type input "12,371.43"
type input "1,237.14"
type input "13,608.58"
type input "226.80"
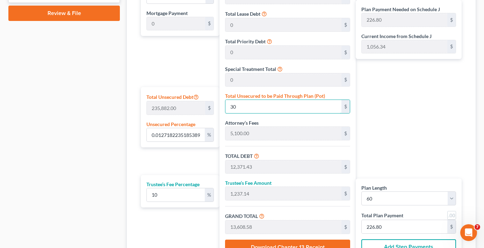
type input "0.1271822351853893"
type input "300"
type input "12,641.43"
type input "1,264.14"
type input "13,905.58"
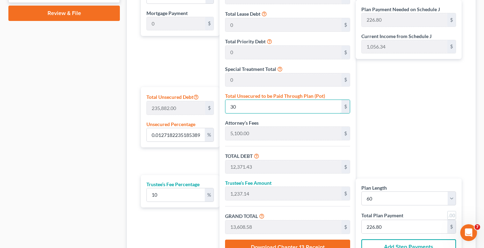
type input "231.75"
type input "1.2718223518538931"
type input "3000"
type input "15,341.43"
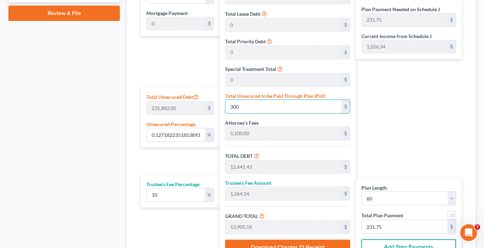
type input "1,534.14"
type input "16,875.58"
type input "281.25"
type input "3,000"
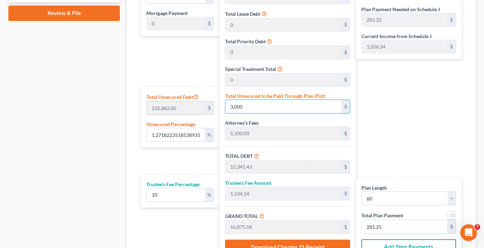
click at [170, 111] on div "Plan Length 1 2 3 4 5 6 7 8 9 10 11 12 13 14 15 16 17 18 19 20 21 22 23 24 25 2…" at bounding box center [301, 119] width 328 height 284
type input "0.0008478815679025953"
type input "2"
type input "12,343.43"
type input "1,234.34"
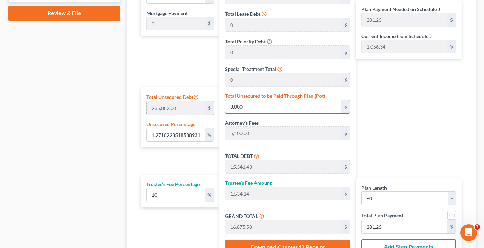
type input "13,577.78"
type input "226.29"
type input "0.011870341950636335"
type input "28"
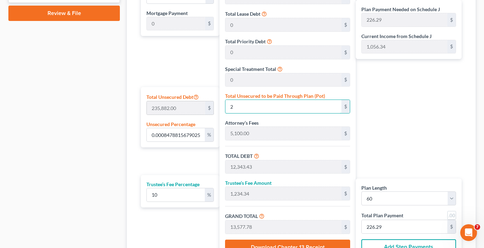
type input "12,369.43"
type input "1,236.94"
type input "13,606.38"
type input "226.77"
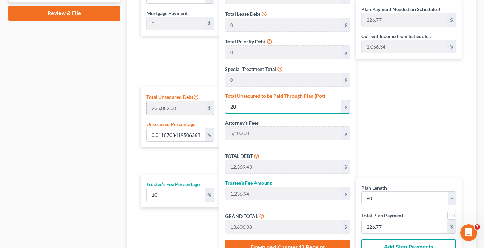
type input "0.11870341950636334"
type input "280"
type input "12,621.43"
type input "1,262.14"
type input "13,883.58"
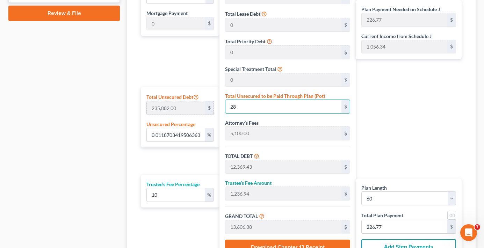
type input "231.39"
type input "1.1870341950636334"
type input "2800"
type input "15,141.43"
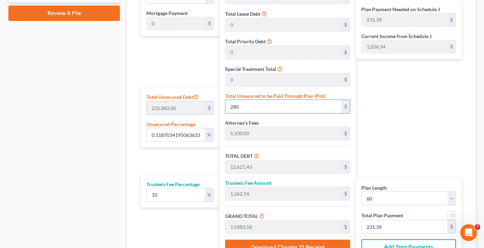
type input "1,514.14"
type input "16,655.58"
type input "277.59"
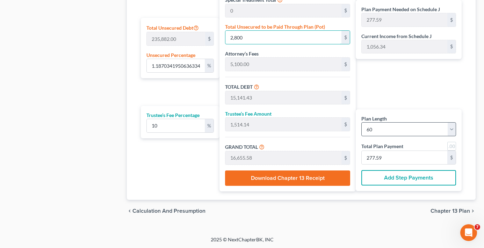
scroll to position [432, 0]
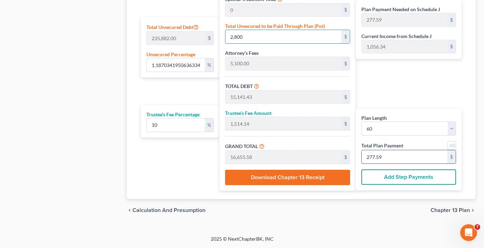
type input "2,800"
type input "0"
type input "109.09"
type input "10.90"
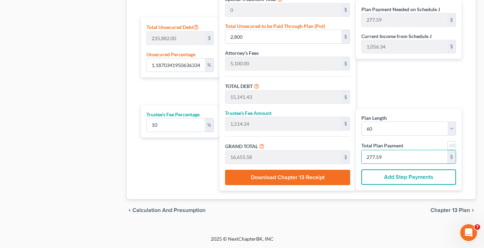
type input "120.00"
type input "2"
type input "1,527.27"
type input "152.72"
type input "1,680.00"
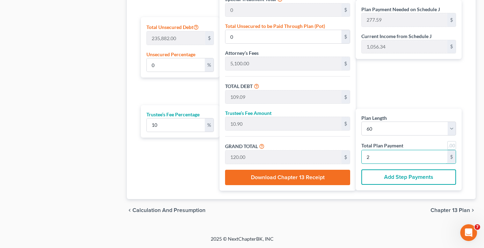
type input "28"
type input "1.24"
type input "2,931.28"
type input "15,272.72"
type input "1,527.27"
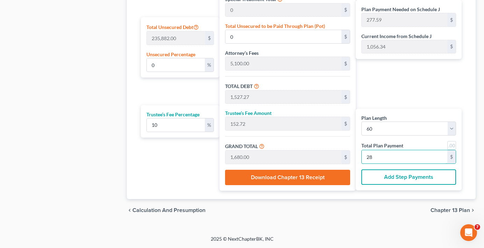
type input "16,800.00"
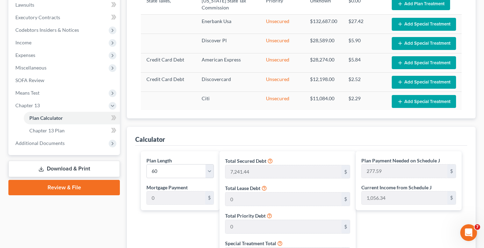
scroll to position [187, 0]
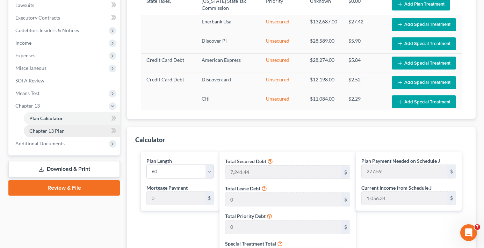
type input "280"
click at [64, 130] on span "Chapter 13 Plan" at bounding box center [46, 131] width 35 height 6
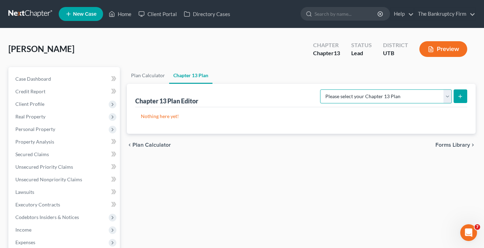
click at [400, 96] on select "Please select your Chapter 13 Plan Chapter 13 Plan - The Bankruptcy Firm - Utah…" at bounding box center [386, 97] width 132 height 14
select select "0"
click at [336, 90] on select "Please select your Chapter 13 Plan Chapter 13 Plan - The Bankruptcy Firm - Utah…" at bounding box center [386, 97] width 132 height 14
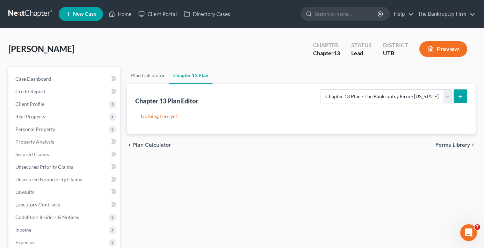
click at [461, 94] on icon "submit" at bounding box center [461, 97] width 6 height 6
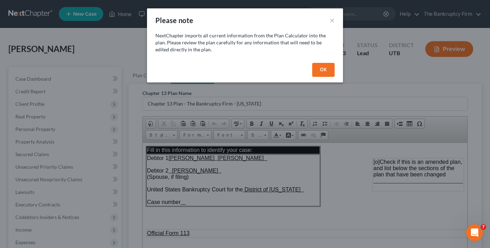
click at [324, 72] on button "OK" at bounding box center [323, 70] width 22 height 14
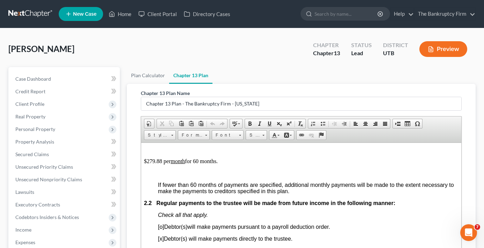
scroll to position [420, 0]
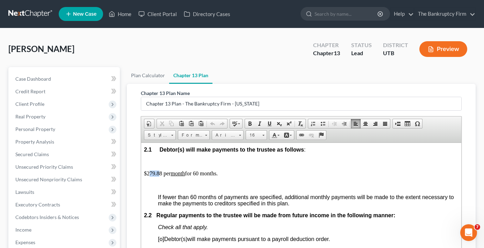
drag, startPoint x: 160, startPoint y: 172, endPoint x: 148, endPoint y: 175, distance: 12.4
click at [148, 175] on p "$279.88 per month for 60 months." at bounding box center [301, 173] width 315 height 6
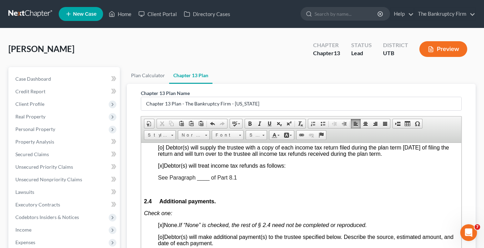
scroll to position [595, 0]
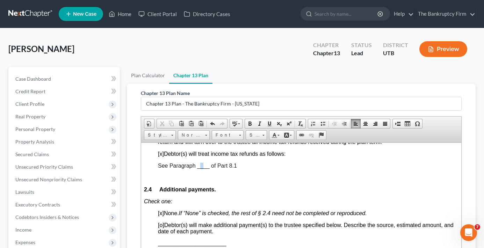
drag, startPoint x: 203, startPoint y: 166, endPoint x: 199, endPoint y: 168, distance: 3.9
click at [199, 168] on span "See Paragraph ____ of Part 8.1" at bounding box center [197, 166] width 79 height 6
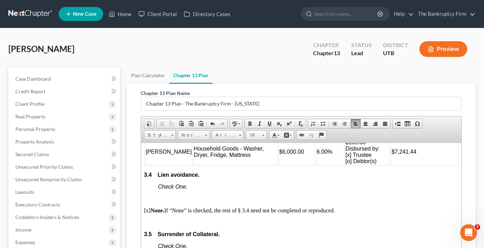
scroll to position [1119, 0]
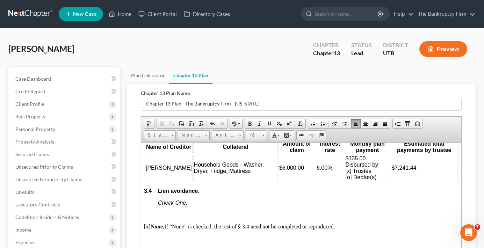
click at [245, 178] on td "Household Goods - Washer, Dryer, Fridge, Mattress" at bounding box center [235, 168] width 85 height 27
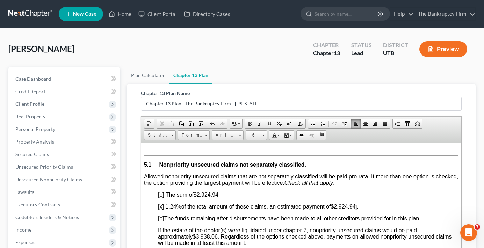
scroll to position [1609, 0]
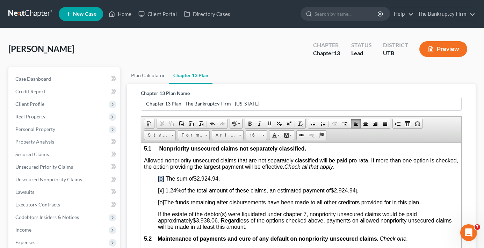
click at [162, 182] on span "[o]" at bounding box center [161, 179] width 6 height 6
drag, startPoint x: 204, startPoint y: 184, endPoint x: 220, endPoint y: 185, distance: 16.2
click at [220, 182] on span "The sum of $2,924.94 ." at bounding box center [192, 179] width 55 height 6
click at [160, 193] on span "[x]" at bounding box center [161, 190] width 6 height 6
drag, startPoint x: 166, startPoint y: 196, endPoint x: 176, endPoint y: 196, distance: 10.1
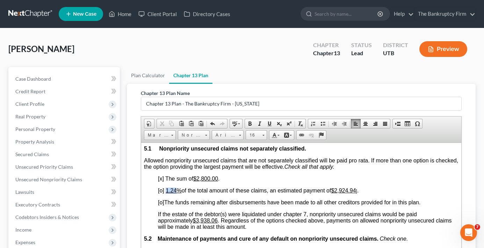
click at [176, 193] on u "1.24%" at bounding box center [174, 190] width 16 height 6
drag, startPoint x: 165, startPoint y: 196, endPoint x: 175, endPoint y: 195, distance: 9.5
click at [175, 193] on u "0.00%" at bounding box center [174, 190] width 16 height 6
drag, startPoint x: 328, startPoint y: 195, endPoint x: 352, endPoint y: 194, distance: 23.8
click at [352, 194] on p "[o] % of the total amount of these claims, an estimated payment of $2,924.94 ] ." at bounding box center [308, 190] width 301 height 6
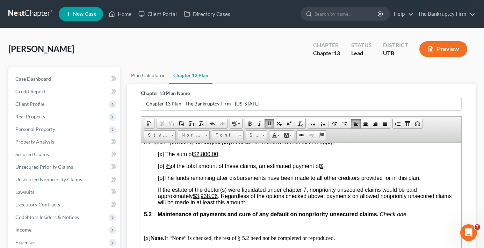
scroll to position [1644, 0]
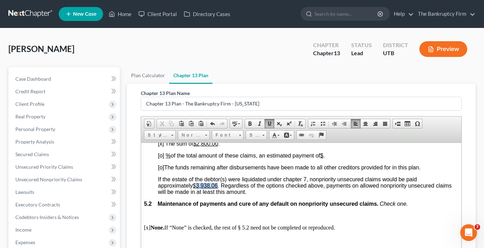
drag, startPoint x: 197, startPoint y: 190, endPoint x: 220, endPoint y: 190, distance: 22.7
click at [218, 189] on u "$3,938.06" at bounding box center [205, 186] width 25 height 6
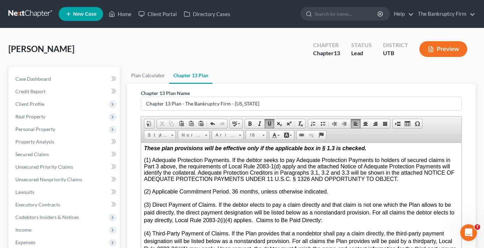
scroll to position [2099, 0]
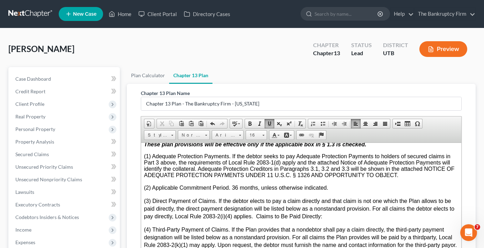
click at [411, 178] on p "(1) Adequate Protection Payments. If the debtor seeks to pay Adequate Protectio…" at bounding box center [301, 165] width 315 height 25
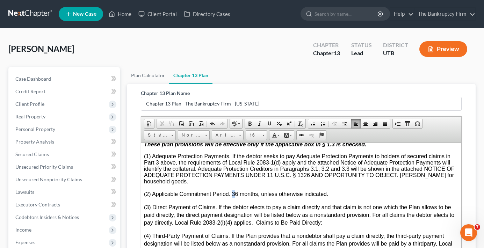
drag, startPoint x: 236, startPoint y: 205, endPoint x: 233, endPoint y: 208, distance: 4.0
click at [233, 197] on span "(2) Applicable Commitment Period. 36 months, unless otherwise indicated." at bounding box center [236, 194] width 184 height 6
drag, startPoint x: 237, startPoint y: 206, endPoint x: 230, endPoint y: 208, distance: 6.9
click at [230, 197] on span "(2) Applicable Commitment Period. 36 months, unless otherwise indicated." at bounding box center [236, 194] width 184 height 6
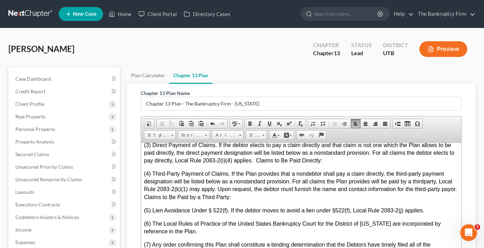
scroll to position [2169, 0]
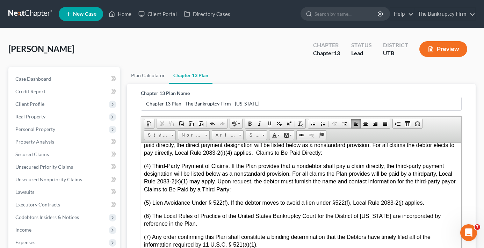
click at [336, 162] on p "(3) Direct Payment of Claims. If the debtor elects to pay a claim directly and …" at bounding box center [301, 148] width 315 height 29
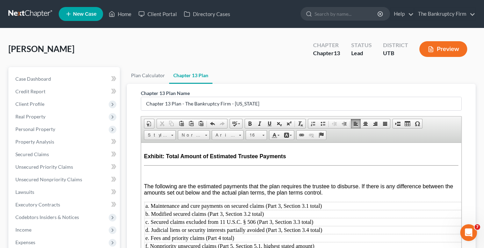
scroll to position [161, 0]
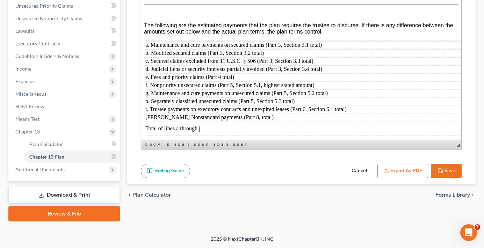
click at [411, 168] on button "Export as PDF" at bounding box center [403, 171] width 51 height 15
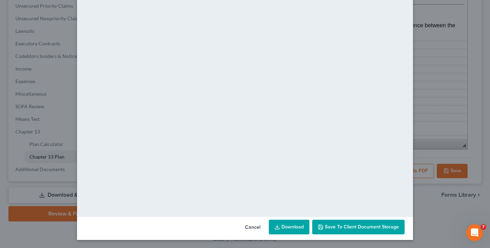
scroll to position [44, 0]
click at [340, 221] on button "Save to Client Document Storage" at bounding box center [358, 227] width 92 height 15
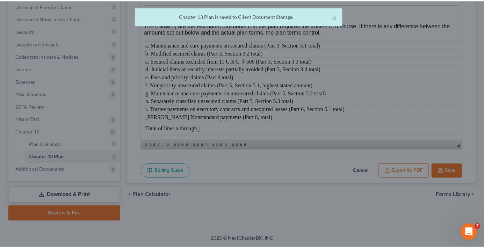
scroll to position [2999, 0]
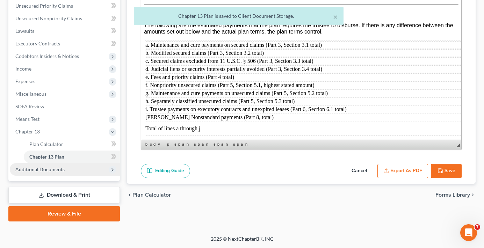
click at [51, 167] on span "Additional Documents" at bounding box center [39, 169] width 49 height 6
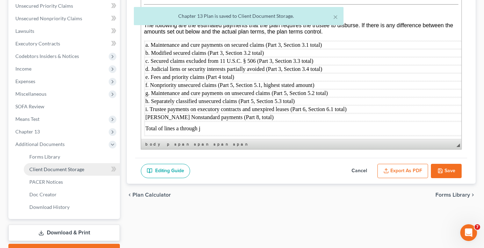
click at [66, 169] on span "Client Document Storage" at bounding box center [56, 169] width 55 height 6
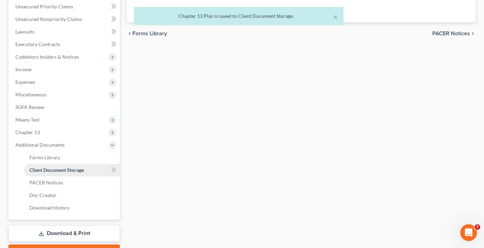
select select "26"
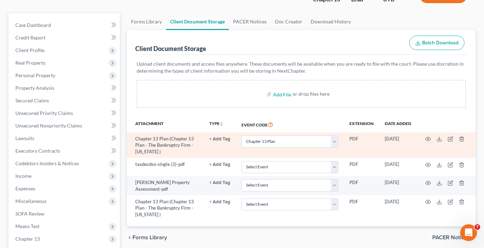
scroll to position [70, 0]
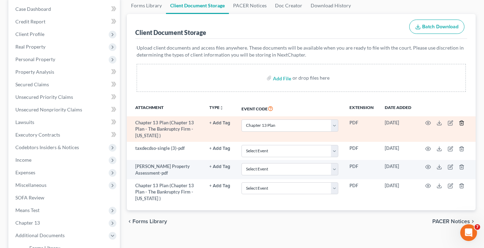
click at [462, 123] on line "button" at bounding box center [462, 123] width 0 height 1
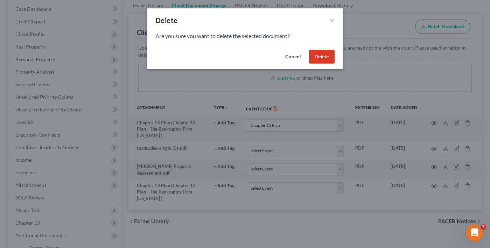
click at [318, 53] on button "Delete" at bounding box center [322, 57] width 26 height 14
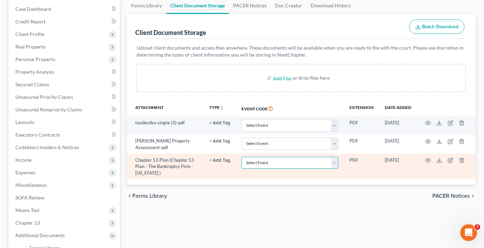
click at [269, 163] on select "Select Event Affidavit/Declaration Amended Chapter 11 Plan Amended Disclosure S…" at bounding box center [290, 163] width 97 height 12
select select "26"
click at [242, 157] on select "Select Event Affidavit/Declaration Amended Chapter 11 Plan Amended Disclosure S…" at bounding box center [290, 163] width 97 height 12
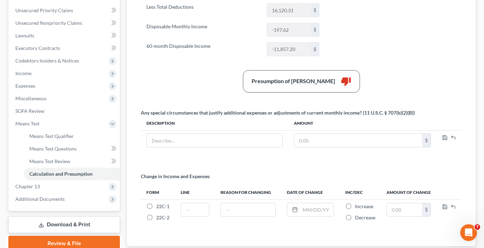
scroll to position [175, 0]
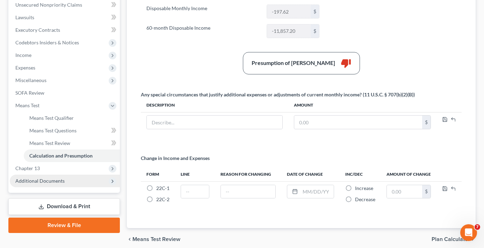
click at [48, 180] on span "Additional Documents" at bounding box center [39, 181] width 49 height 6
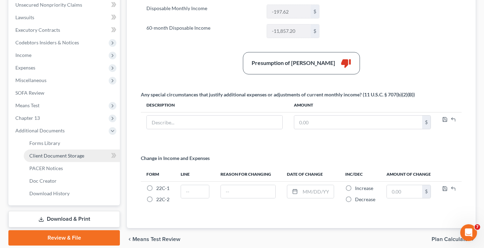
click at [54, 157] on span "Client Document Storage" at bounding box center [56, 156] width 55 height 6
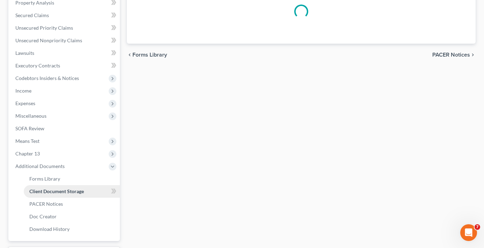
scroll to position [4, 0]
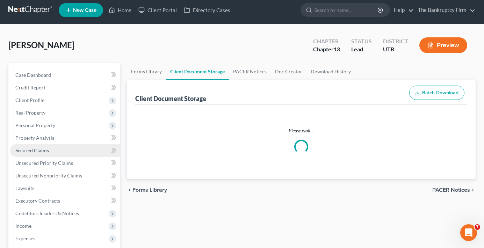
select select "26"
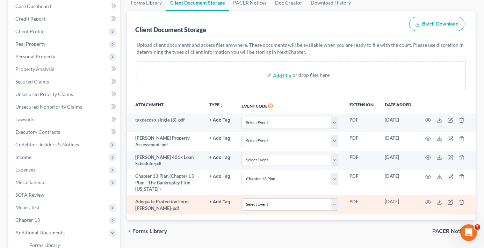
scroll to position [105, 0]
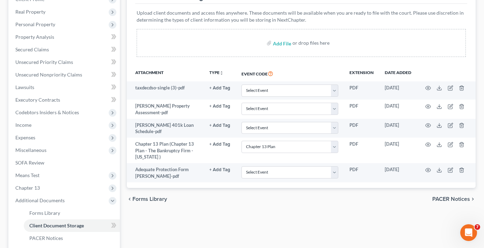
click at [166, 42] on div "Add File or drop files here" at bounding box center [301, 43] width 329 height 28
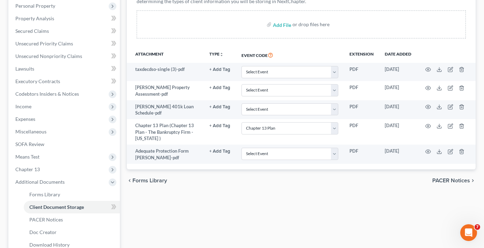
scroll to position [140, 0]
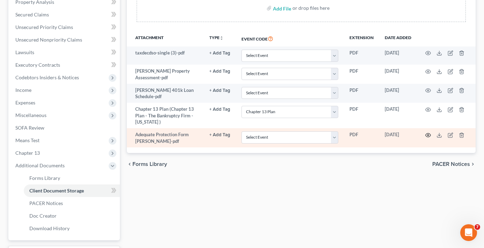
click at [429, 135] on icon "button" at bounding box center [429, 136] width 6 height 6
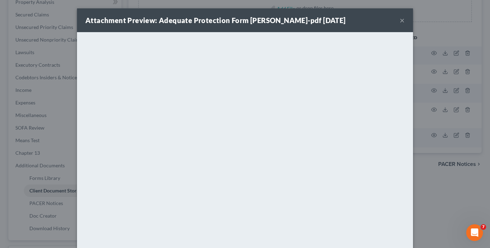
click at [399, 19] on button "×" at bounding box center [401, 20] width 5 height 8
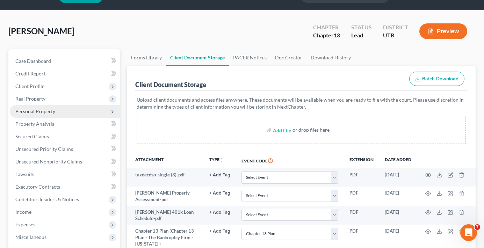
scroll to position [0, 0]
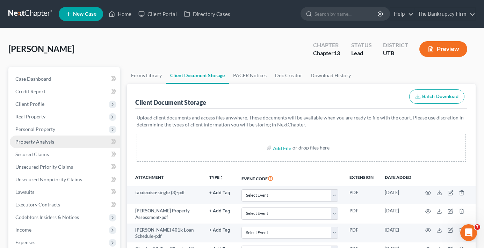
click at [37, 145] on link "Property Analysis" at bounding box center [65, 142] width 110 height 13
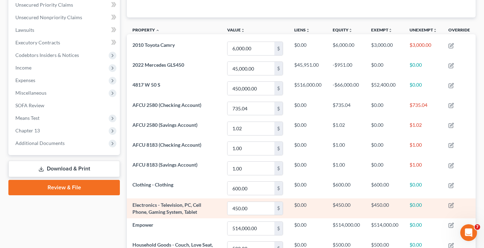
scroll to position [150, 0]
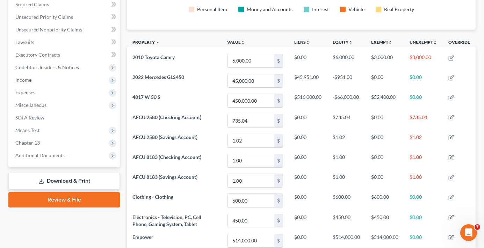
click at [124, 101] on div "Property Analysis Personal Item Money and Accounts Interest Vehicle Real Proper…" at bounding box center [301, 209] width 356 height 584
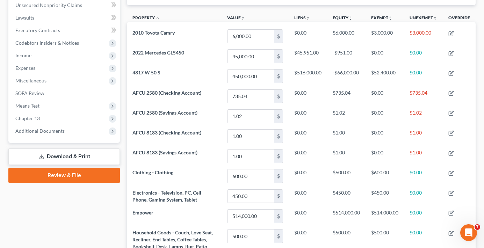
scroll to position [175, 0]
click at [37, 130] on span "Additional Documents" at bounding box center [39, 131] width 49 height 6
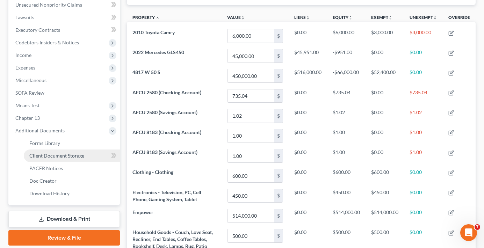
click at [50, 151] on link "Client Document Storage" at bounding box center [72, 156] width 96 height 13
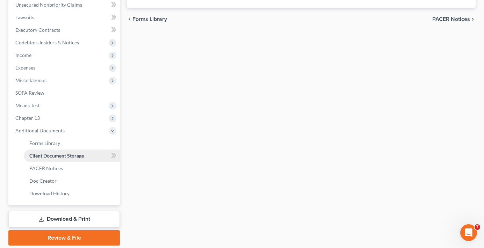
select select "26"
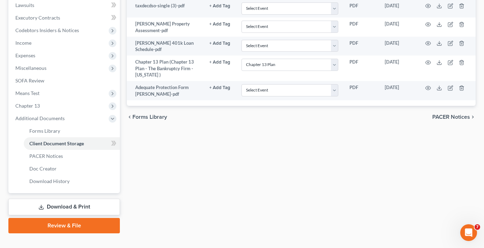
scroll to position [199, 0]
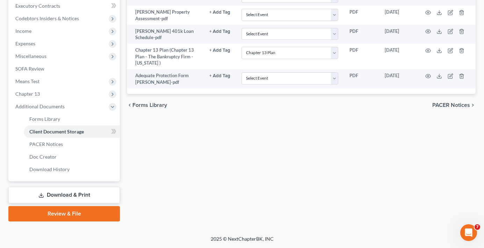
click at [58, 216] on link "Review & File" at bounding box center [64, 213] width 112 height 15
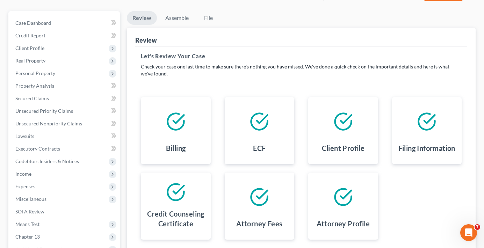
scroll to position [136, 0]
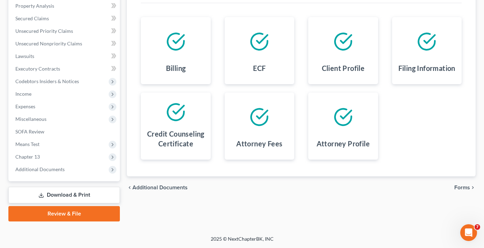
click at [460, 187] on span "Forms" at bounding box center [463, 188] width 16 height 6
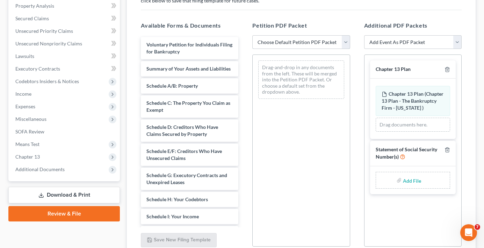
click at [297, 41] on select "Choose Default Petition PDF Packet Emergency Filing (Voluntary Petition and Cre…" at bounding box center [302, 42] width 98 height 14
select select "4"
click at [253, 35] on select "Choose Default Petition PDF Packet Emergency Filing (Voluntary Petition and Cre…" at bounding box center [302, 42] width 98 height 14
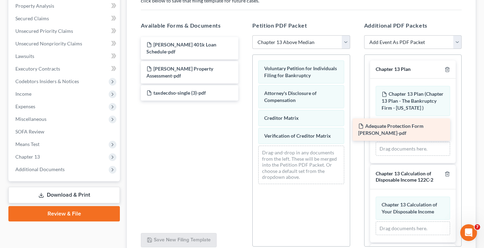
drag, startPoint x: 204, startPoint y: 50, endPoint x: 416, endPoint y: 131, distance: 227.1
click at [244, 101] on div "Adequate Protection Form [PERSON_NAME]-pdf Adequate Protection Form [PERSON_NAM…" at bounding box center [189, 69] width 109 height 64
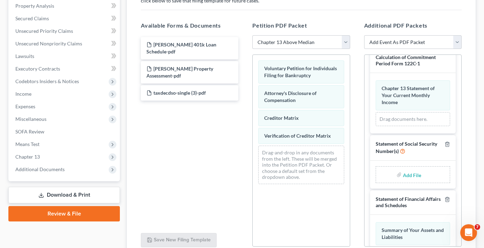
scroll to position [175, 0]
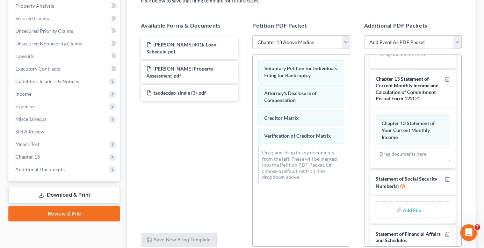
type input "C:\fakepath\b751c33b-3b25-4b17-8488-9576ab9cf44d.pdf"
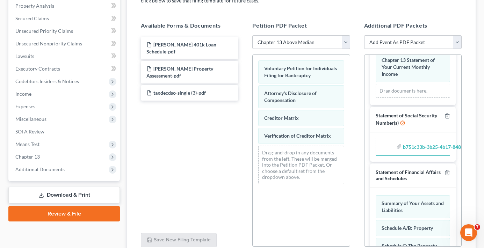
scroll to position [245, 0]
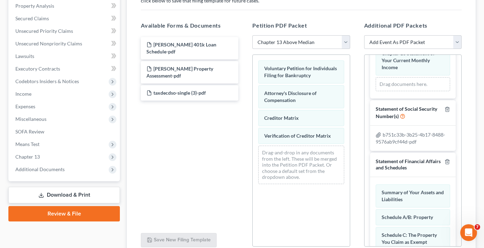
click at [467, 173] on div "Additional PDF Packets Add Event As PDF Packet Affidavit/Declaration Amended Do…" at bounding box center [413, 134] width 112 height 237
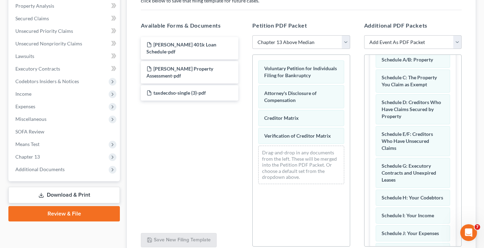
scroll to position [420, 0]
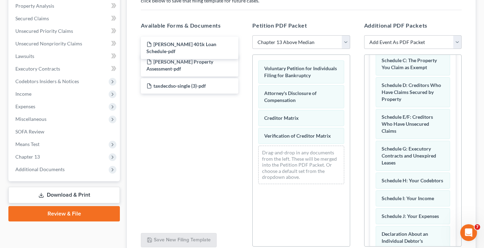
click at [178, 46] on div "[PERSON_NAME] 401k Loan Schedule-pdf [PERSON_NAME] 401k Loan Schedule-pdf [PERS…" at bounding box center [189, 65] width 109 height 57
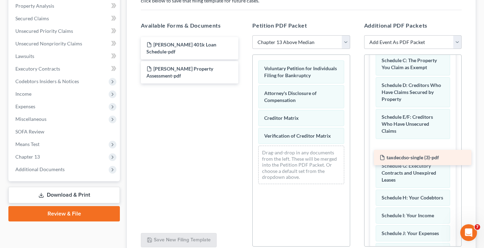
drag, startPoint x: 179, startPoint y: 78, endPoint x: 410, endPoint y: 157, distance: 243.6
click at [244, 84] on div "taxdecdso-single (3)-pdf [PERSON_NAME] 401k Loan Schedule-pdf [PERSON_NAME] Pro…" at bounding box center [189, 60] width 109 height 47
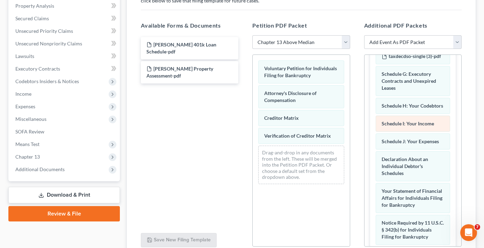
scroll to position [525, 0]
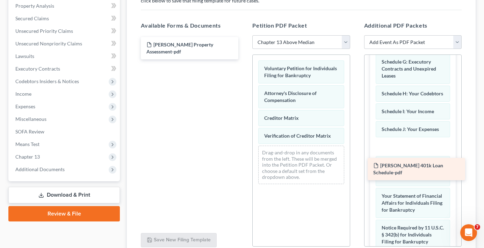
drag, startPoint x: 182, startPoint y: 45, endPoint x: 409, endPoint y: 166, distance: 257.2
click at [244, 59] on div "[PERSON_NAME] 401k Loan Schedule-pdf [PERSON_NAME] 401k Loan Schedule-pdf [PERS…" at bounding box center [189, 48] width 109 height 22
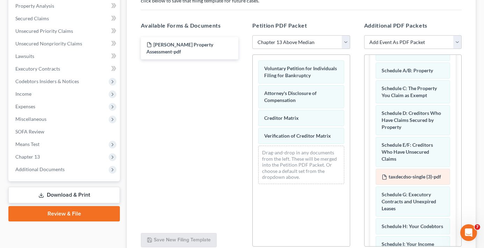
scroll to position [385, 0]
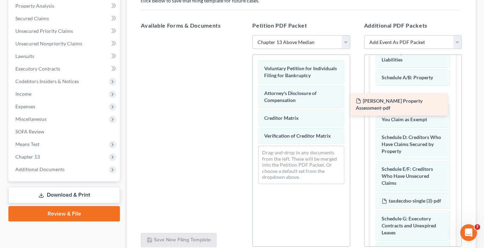
drag, startPoint x: 180, startPoint y: 45, endPoint x: 390, endPoint y: 102, distance: 216.9
click at [244, 35] on div "[PERSON_NAME] Property Assessment-pdf [PERSON_NAME] Property Assessment-pdf" at bounding box center [189, 35] width 109 height 0
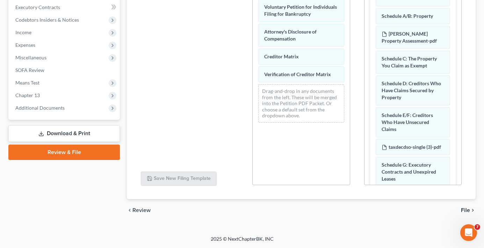
click at [465, 210] on span "File" at bounding box center [465, 211] width 9 height 6
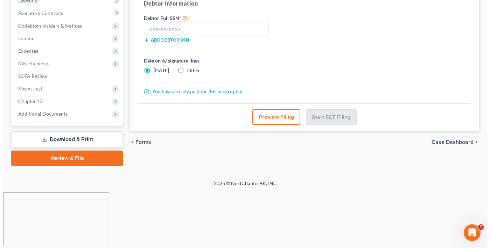
scroll to position [136, 0]
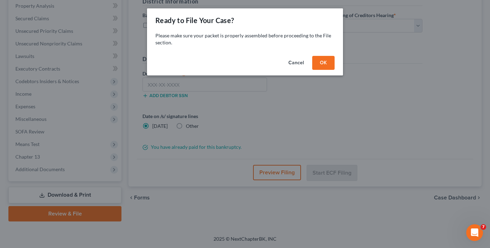
click at [322, 64] on button "OK" at bounding box center [323, 63] width 22 height 14
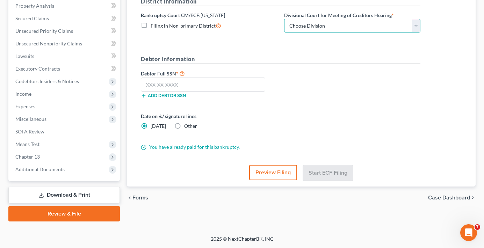
click at [348, 24] on select "Choose Division [GEOGRAPHIC_DATA]" at bounding box center [352, 26] width 136 height 14
select select "0"
click at [284, 19] on select "Choose Division [GEOGRAPHIC_DATA]" at bounding box center [352, 26] width 136 height 14
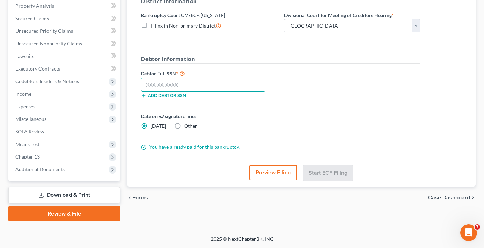
click at [154, 78] on input "text" at bounding box center [203, 85] width 125 height 14
paste input "528-63-5751"
type input "528-63-5751"
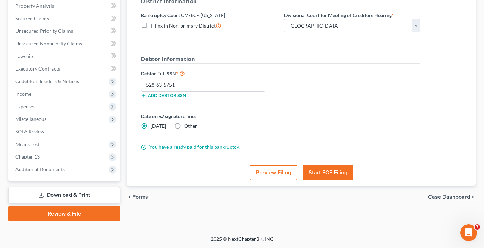
click at [327, 169] on button "Start ECF Filing" at bounding box center [328, 172] width 50 height 15
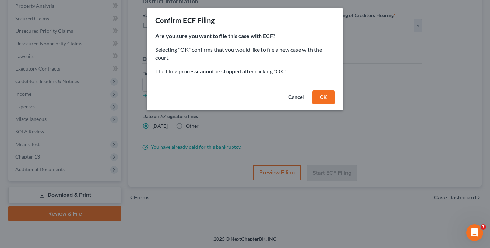
click at [319, 101] on button "OK" at bounding box center [323, 98] width 22 height 14
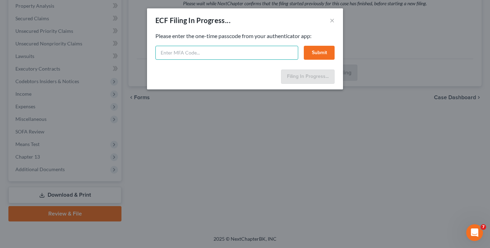
click at [250, 51] on input "text" at bounding box center [226, 53] width 143 height 14
type input "893057"
click at [318, 54] on button "Submit" at bounding box center [319, 53] width 31 height 14
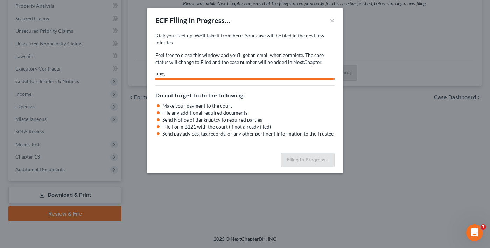
click at [159, 152] on div "Filing In Progress..." at bounding box center [245, 161] width 196 height 23
select select "0"
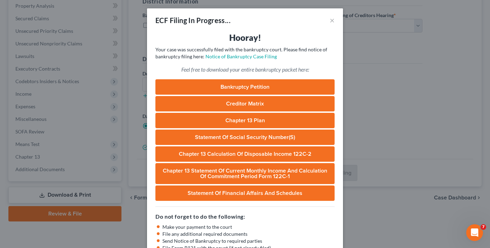
click at [163, 227] on li "Make your payment to the court" at bounding box center [248, 227] width 172 height 7
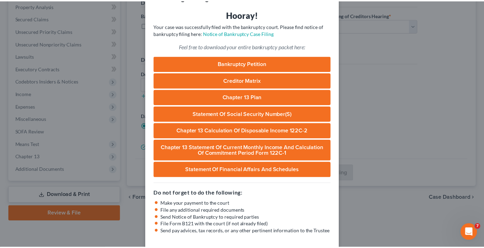
scroll to position [54, 0]
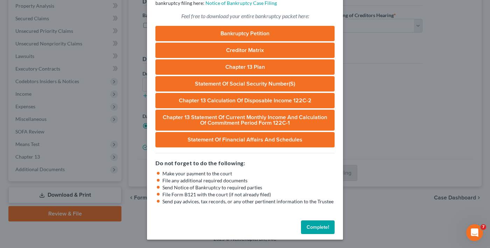
click at [307, 233] on button "Complete!" at bounding box center [318, 228] width 34 height 14
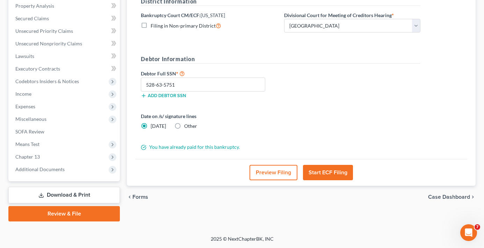
click at [125, 177] on div "Review Assemble File Review This court does not allow electronic filing for cas…" at bounding box center [301, 76] width 356 height 291
